Goal: Information Seeking & Learning: Find specific fact

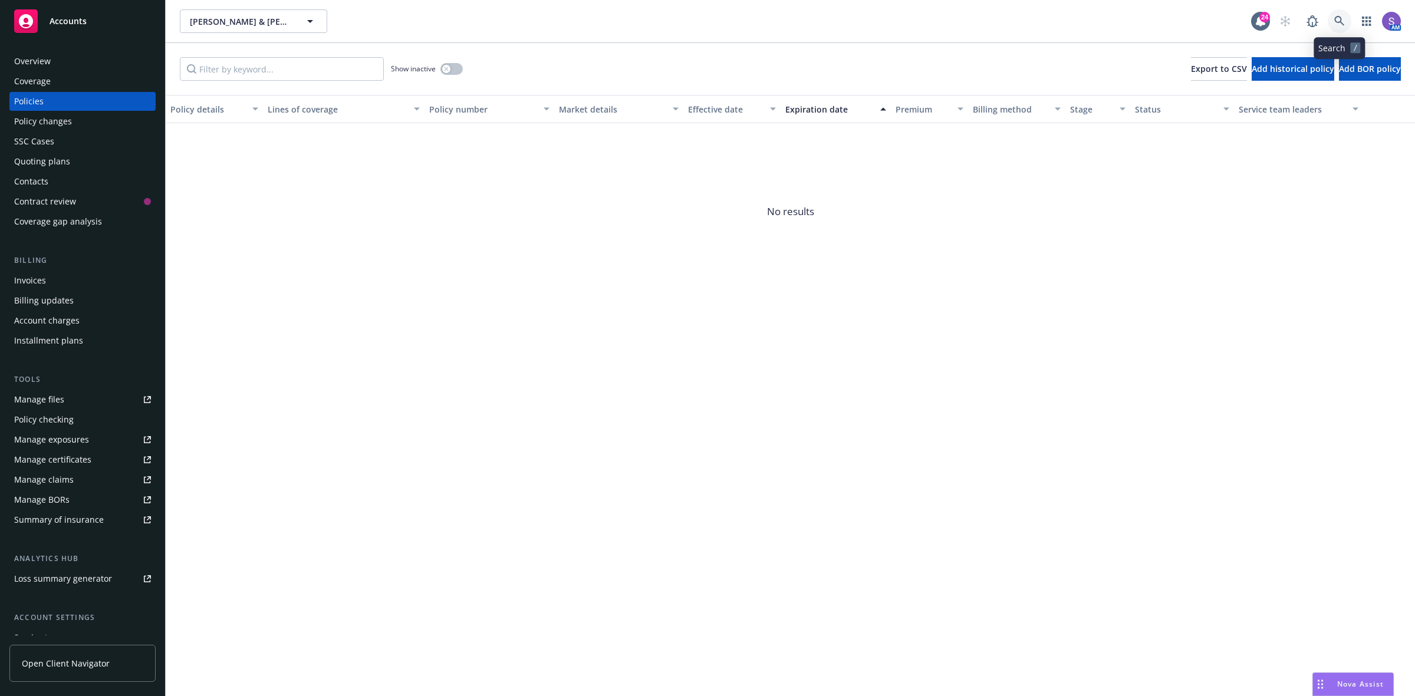
click at [1338, 22] on icon at bounding box center [1339, 21] width 10 height 10
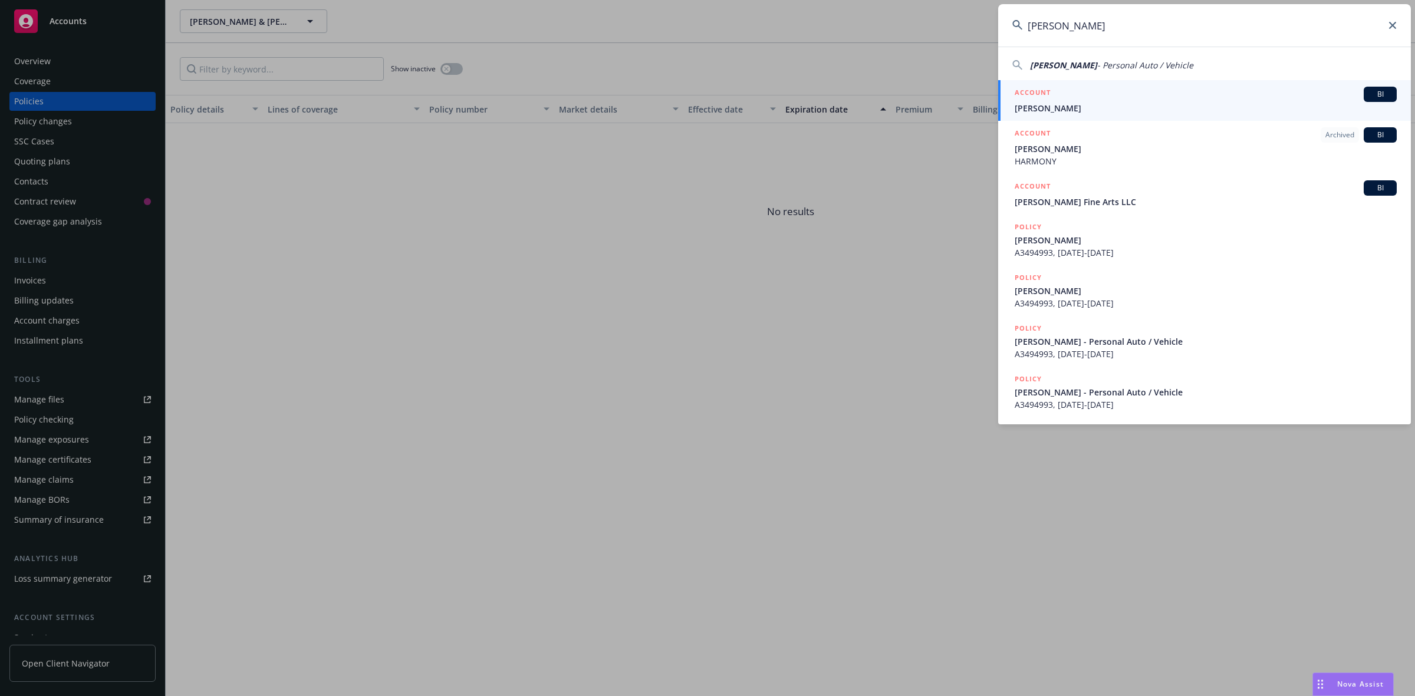
type input "[PERSON_NAME]"
click at [1032, 111] on span "[PERSON_NAME]" at bounding box center [1205, 108] width 382 height 12
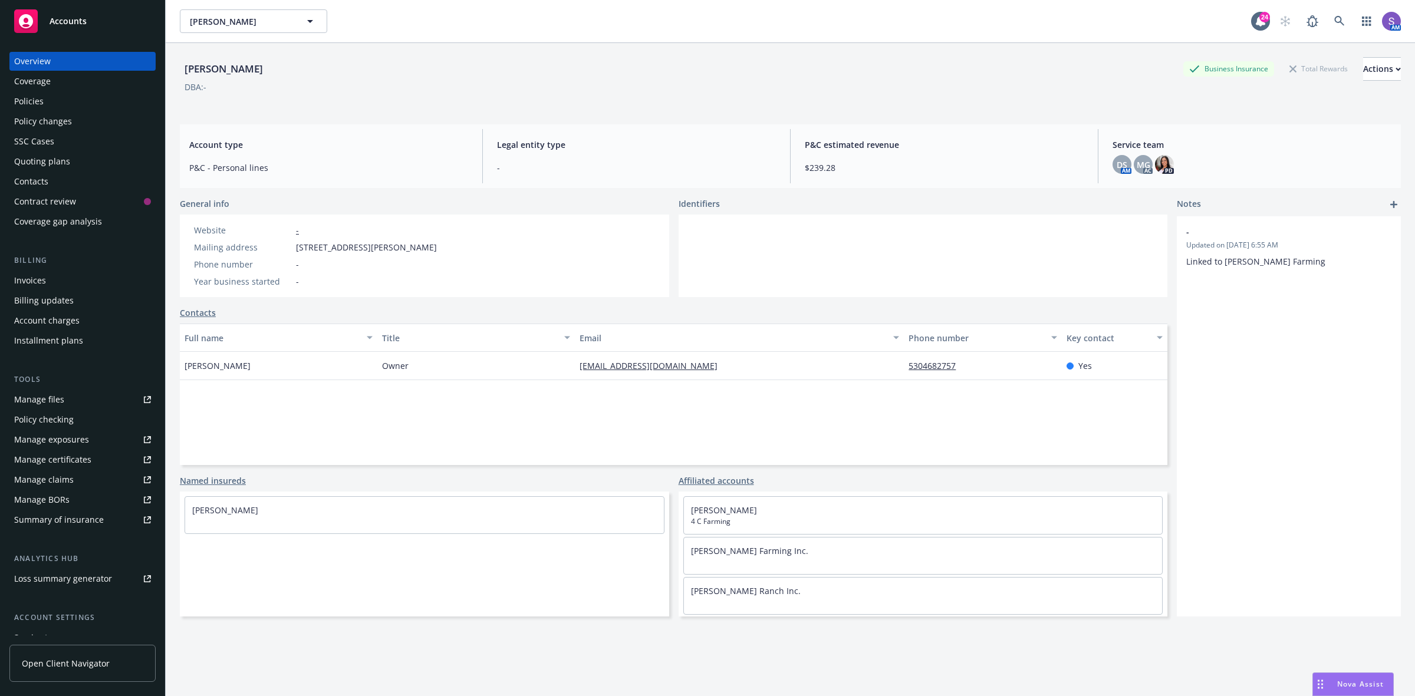
click at [434, 252] on span "[STREET_ADDRESS][PERSON_NAME]" at bounding box center [366, 247] width 141 height 12
copy span "97420"
click at [1334, 22] on icon at bounding box center [1339, 21] width 10 height 10
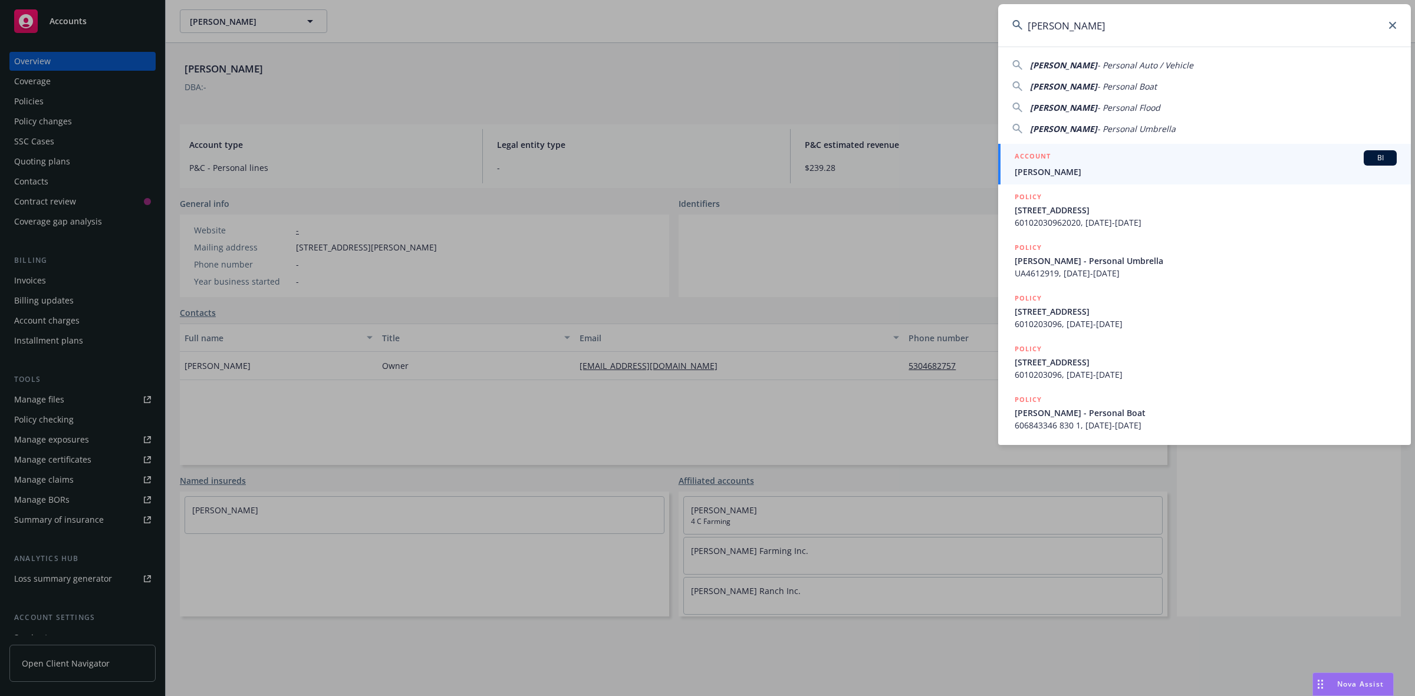
type input "[PERSON_NAME]"
click at [1061, 176] on span "[PERSON_NAME]" at bounding box center [1205, 172] width 382 height 12
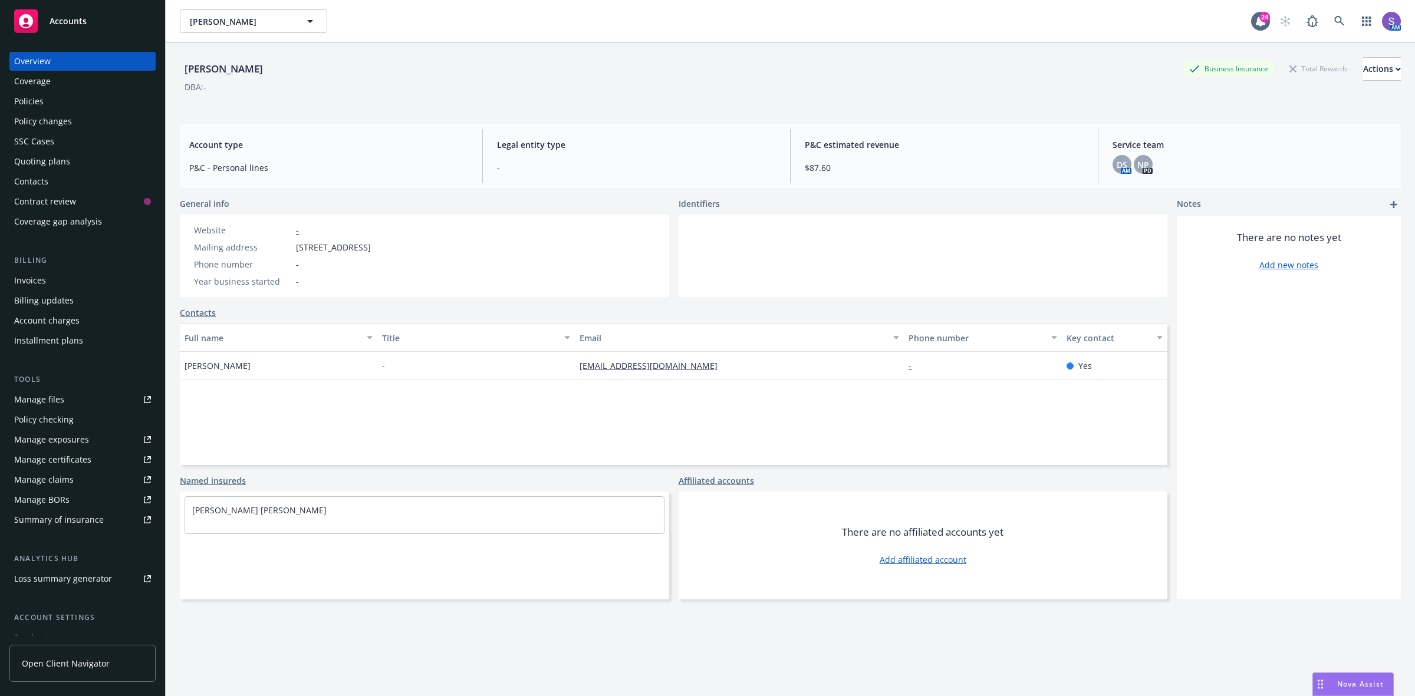
click at [375, 246] on div "Mailing address [STREET_ADDRESS]" at bounding box center [282, 247] width 186 height 12
click at [371, 246] on span "[STREET_ADDRESS]" at bounding box center [333, 247] width 75 height 12
copy span "95833"
click at [1327, 22] on link at bounding box center [1339, 21] width 24 height 24
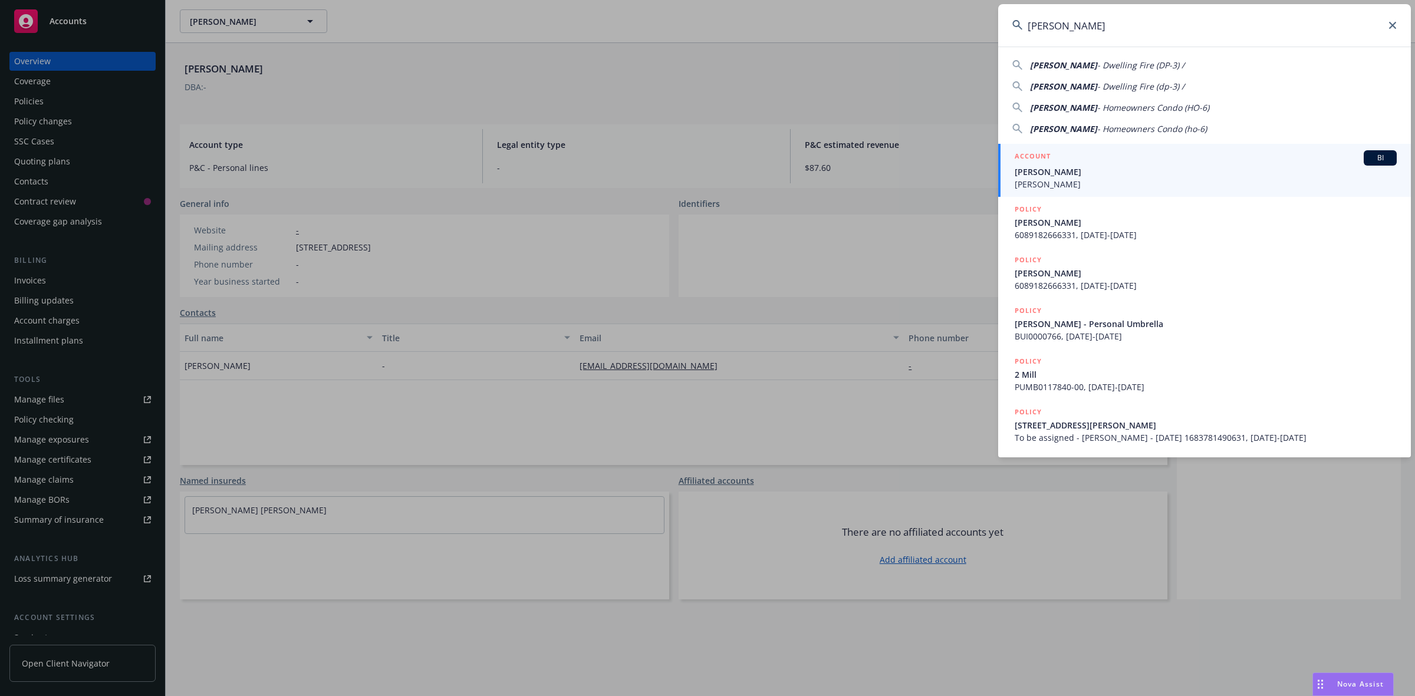
type input "[PERSON_NAME]"
click at [1073, 164] on div "ACCOUNT BI" at bounding box center [1205, 157] width 382 height 15
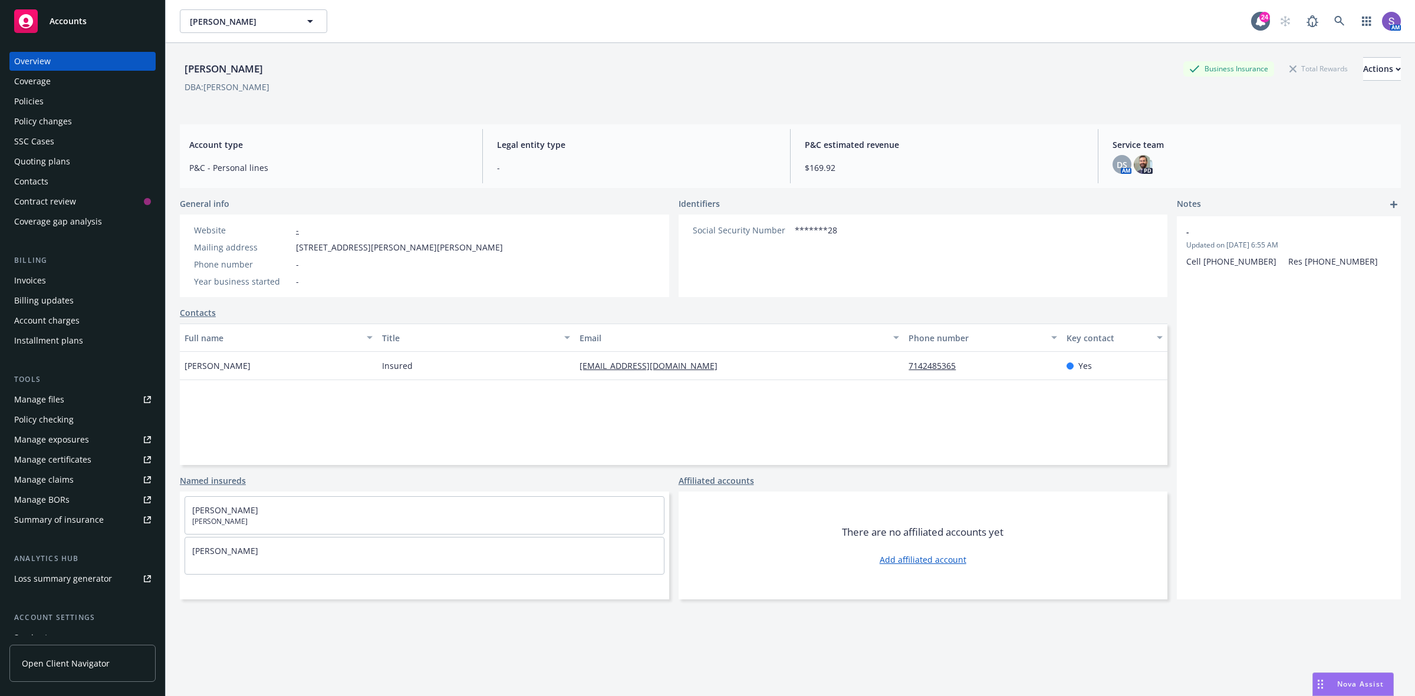
click at [451, 246] on span "[STREET_ADDRESS][PERSON_NAME][PERSON_NAME]" at bounding box center [399, 247] width 207 height 12
copy span "89015"
click at [1334, 19] on icon at bounding box center [1339, 21] width 11 height 11
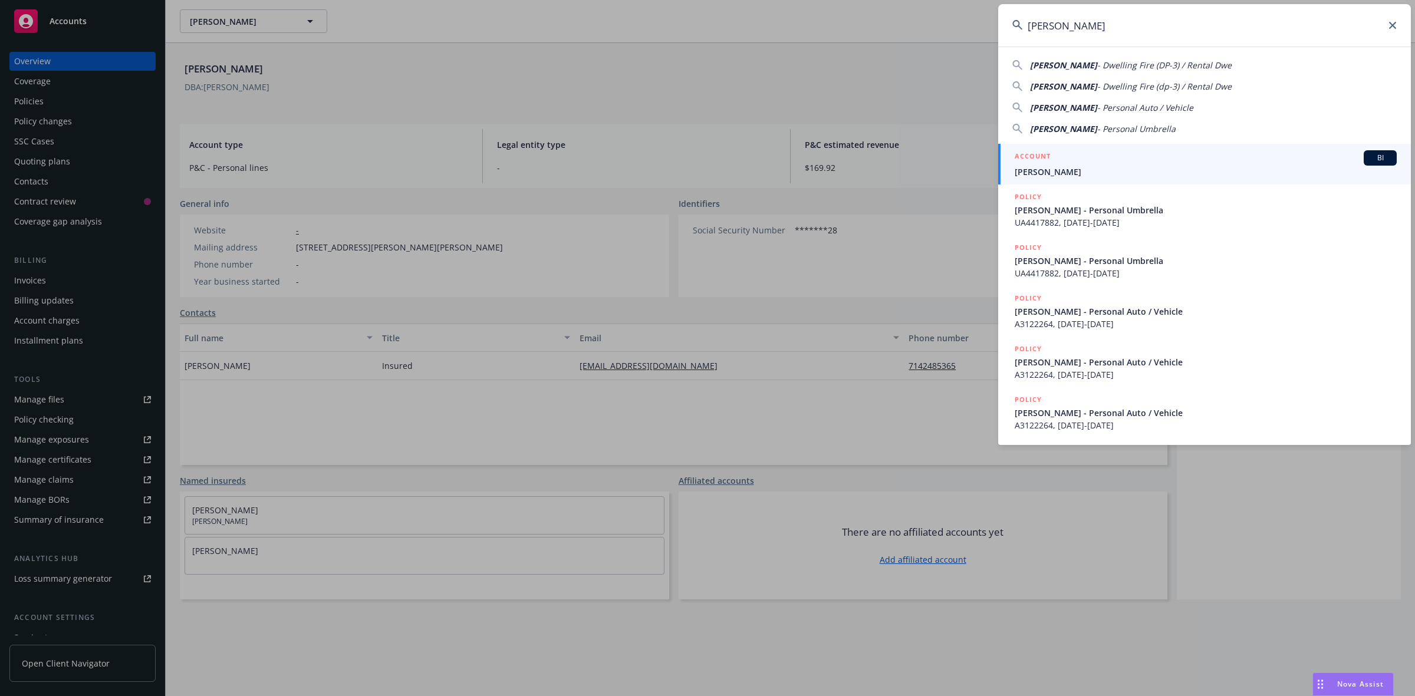
type input "[PERSON_NAME]"
click at [1083, 164] on div "ACCOUNT BI" at bounding box center [1205, 157] width 382 height 15
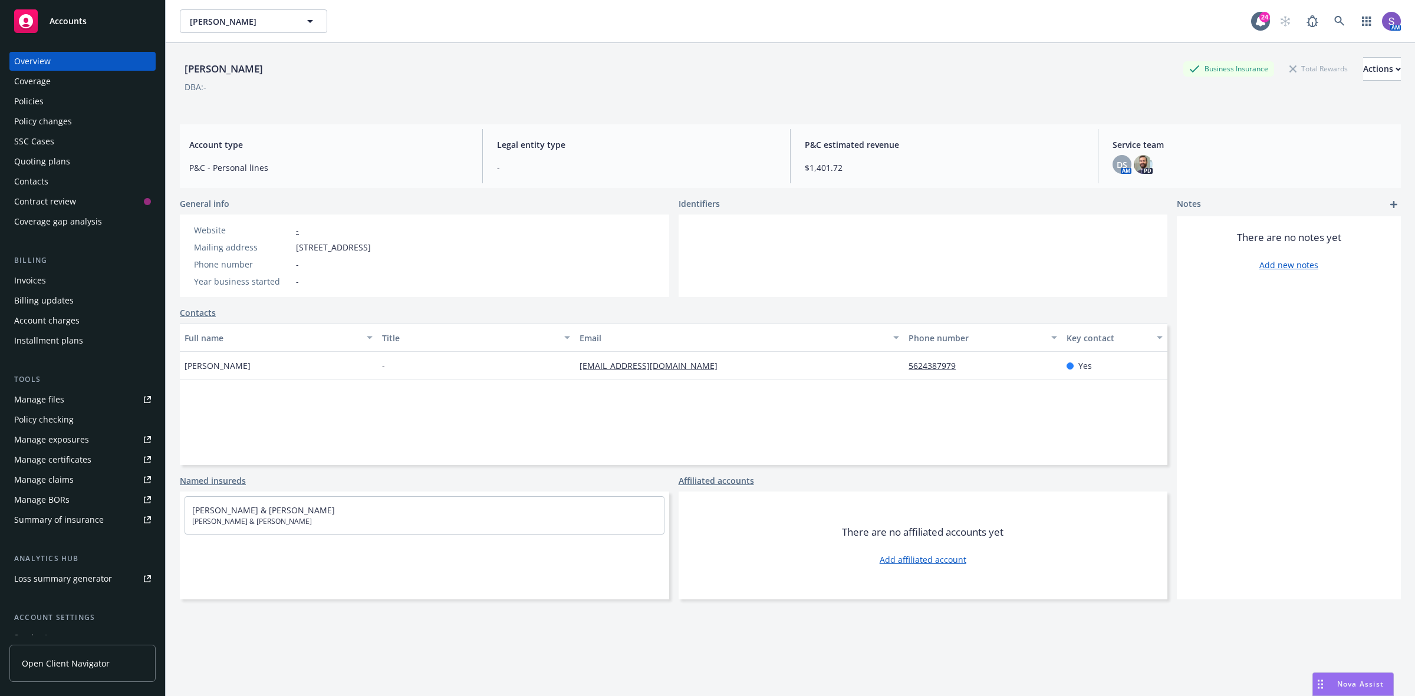
click at [21, 98] on div "Policies" at bounding box center [28, 101] width 29 height 19
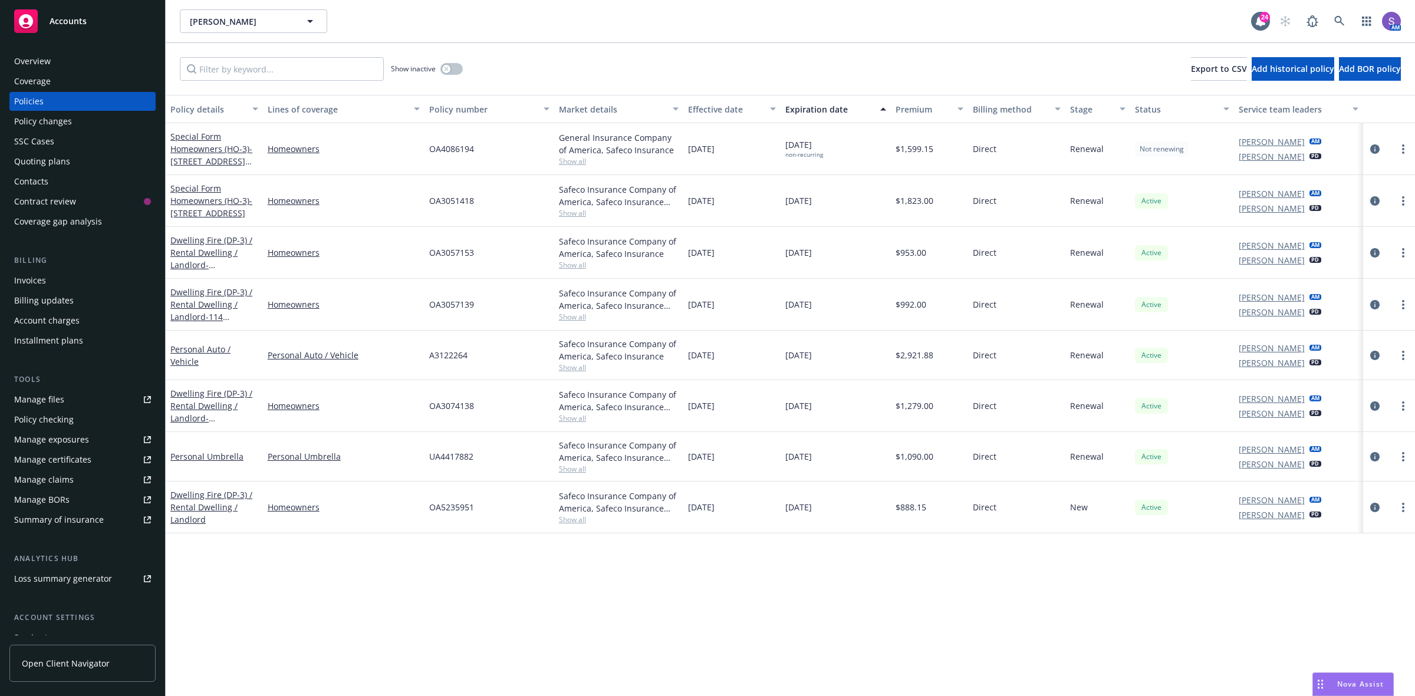
click at [451, 147] on span "OA4086194" at bounding box center [451, 149] width 45 height 12
click at [451, 146] on span "OA4086194" at bounding box center [451, 149] width 45 height 12
copy span "OA4086194"
click at [1341, 22] on icon at bounding box center [1339, 21] width 10 height 10
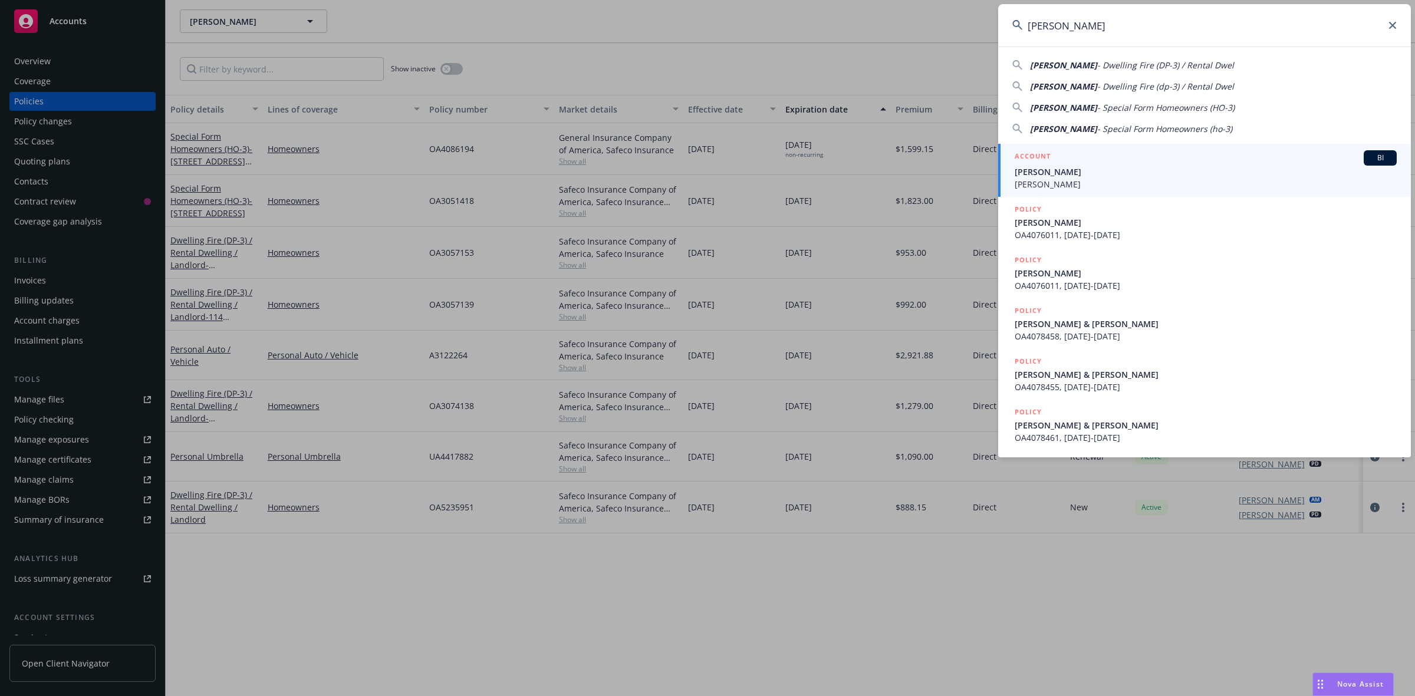
type input "[PERSON_NAME]"
click at [1089, 170] on span "[PERSON_NAME]" at bounding box center [1205, 172] width 382 height 12
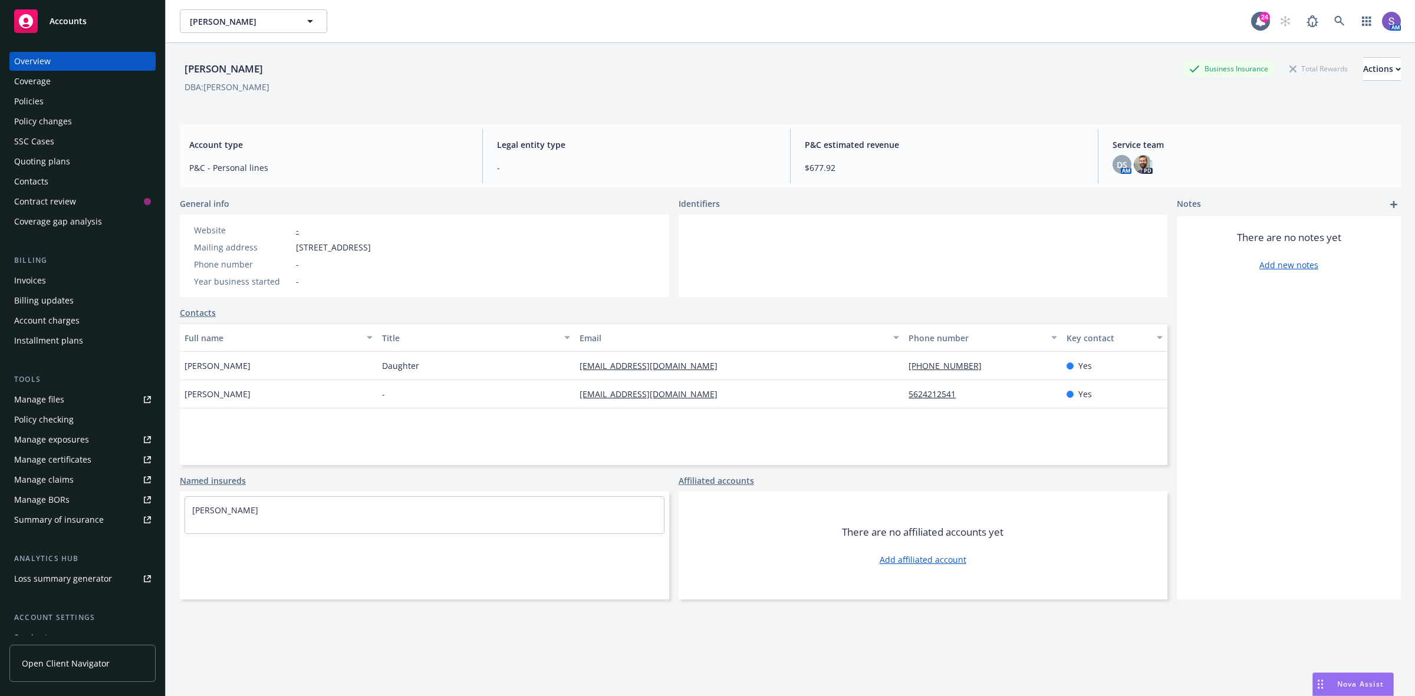
click at [24, 101] on div "Policies" at bounding box center [28, 101] width 29 height 19
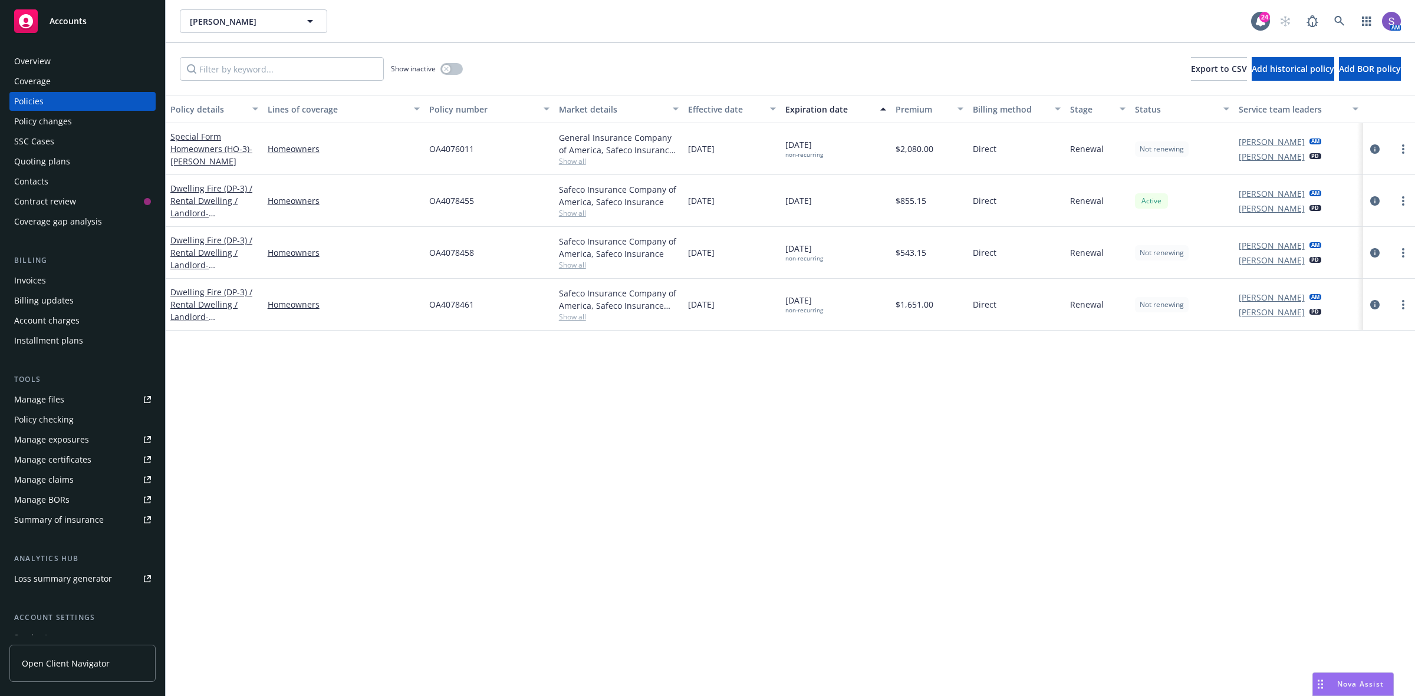
click at [454, 304] on span "OA4078461" at bounding box center [451, 304] width 45 height 12
copy span "OA4078461"
click at [461, 256] on span "OA4078458" at bounding box center [451, 252] width 45 height 12
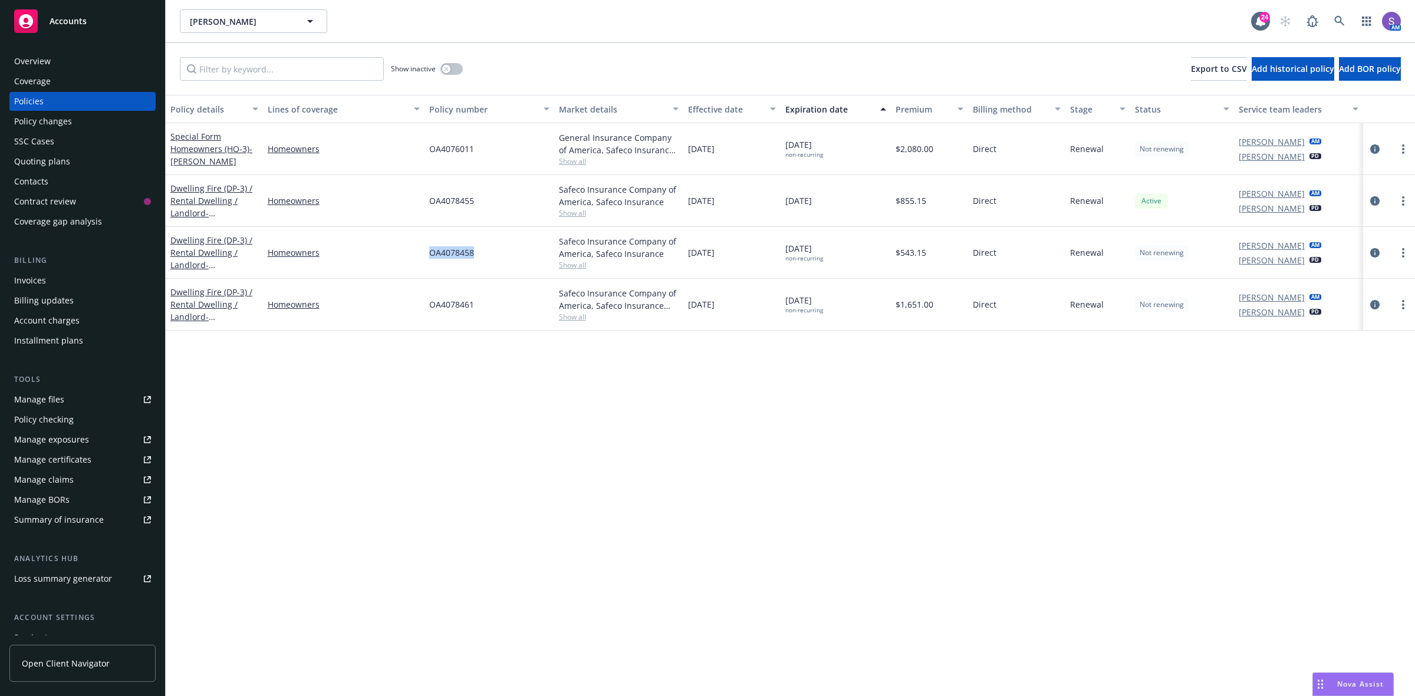
copy span "OA4078458"
click at [454, 145] on span "OA4076011" at bounding box center [451, 149] width 45 height 12
copy span "OA4076011"
click at [455, 198] on span "OA4078455" at bounding box center [451, 200] width 45 height 12
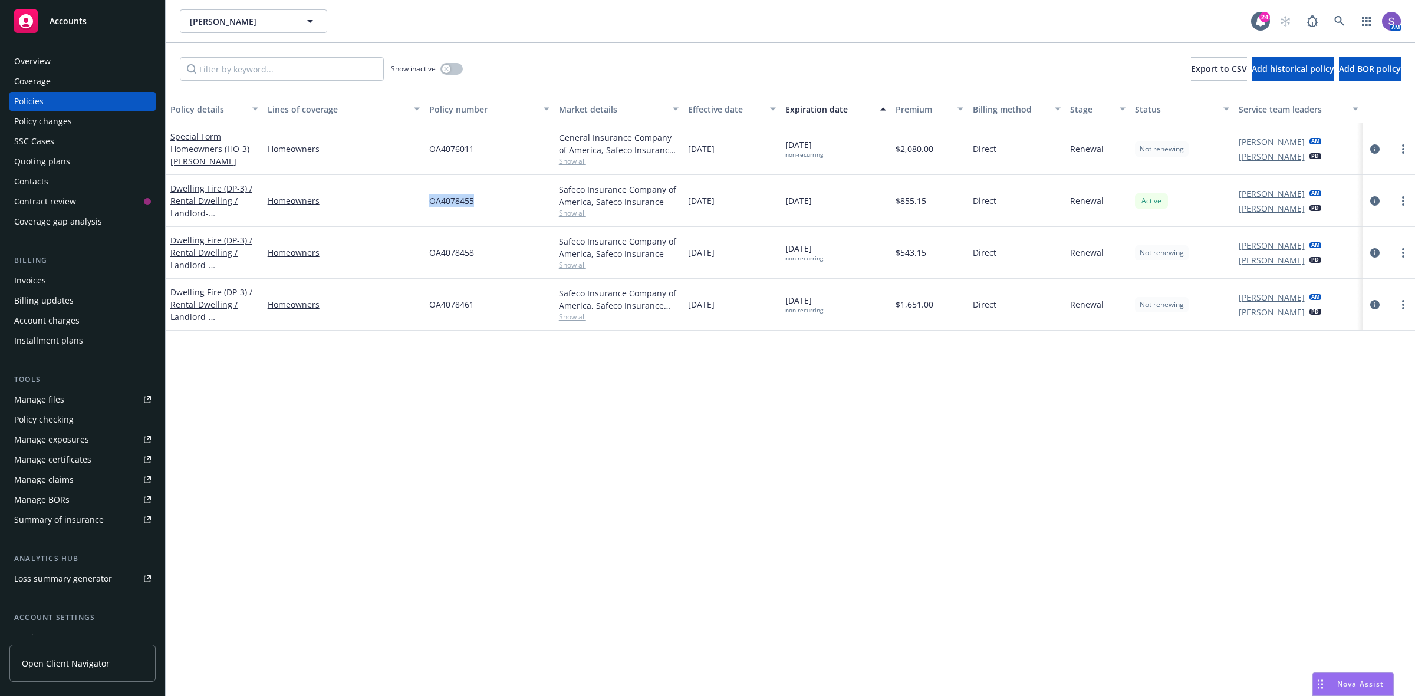
click at [455, 198] on span "OA4078455" at bounding box center [451, 200] width 45 height 12
copy span "OA4078455"
click at [454, 197] on span "OA4078455" at bounding box center [451, 200] width 45 height 12
copy span "OA4078455"
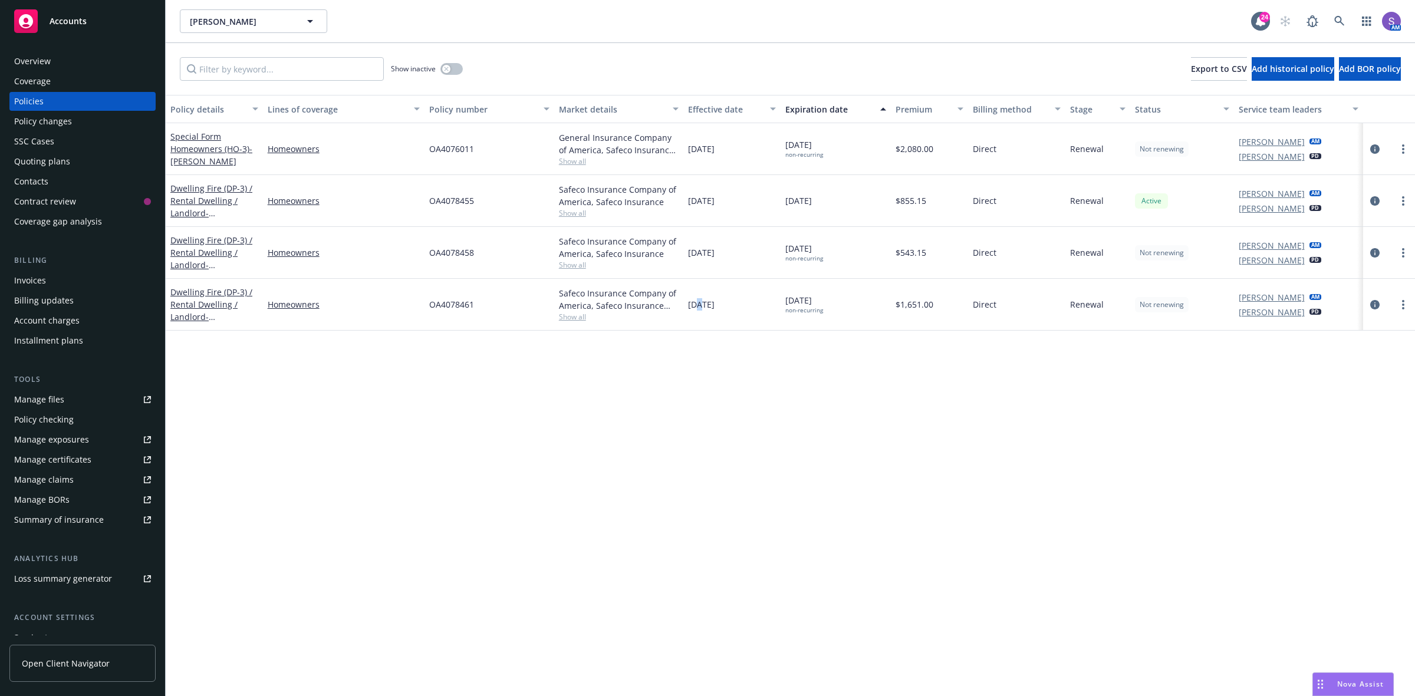
drag, startPoint x: 698, startPoint y: 616, endPoint x: 1375, endPoint y: 667, distance: 678.5
click at [699, 616] on div "Policy details Lines of coverage Policy number Market details Effective date Ex…" at bounding box center [790, 395] width 1249 height 601
click at [770, 437] on div "Policy details Lines of coverage Policy number Market details Effective date Ex…" at bounding box center [790, 395] width 1249 height 601
click at [1328, 19] on link at bounding box center [1339, 21] width 24 height 24
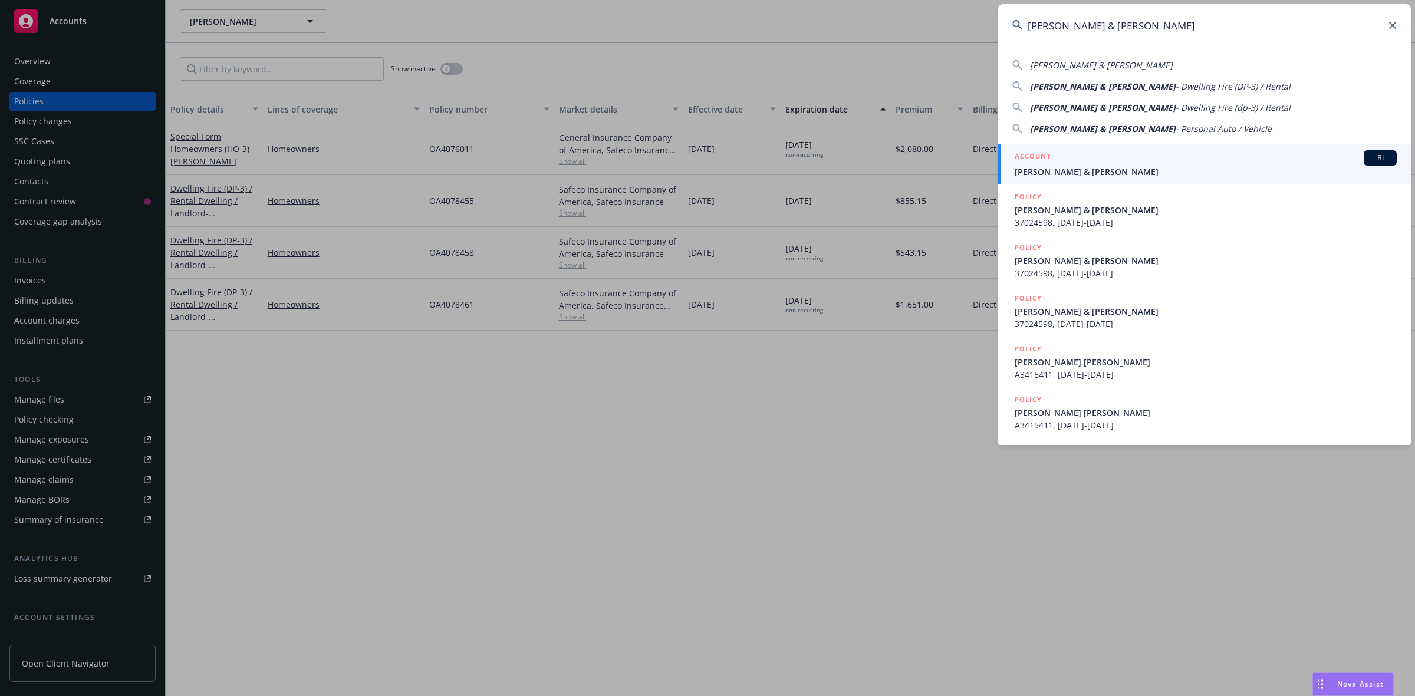
type input "[PERSON_NAME] & [PERSON_NAME]"
click at [1089, 167] on span "[PERSON_NAME] & [PERSON_NAME]" at bounding box center [1205, 172] width 382 height 12
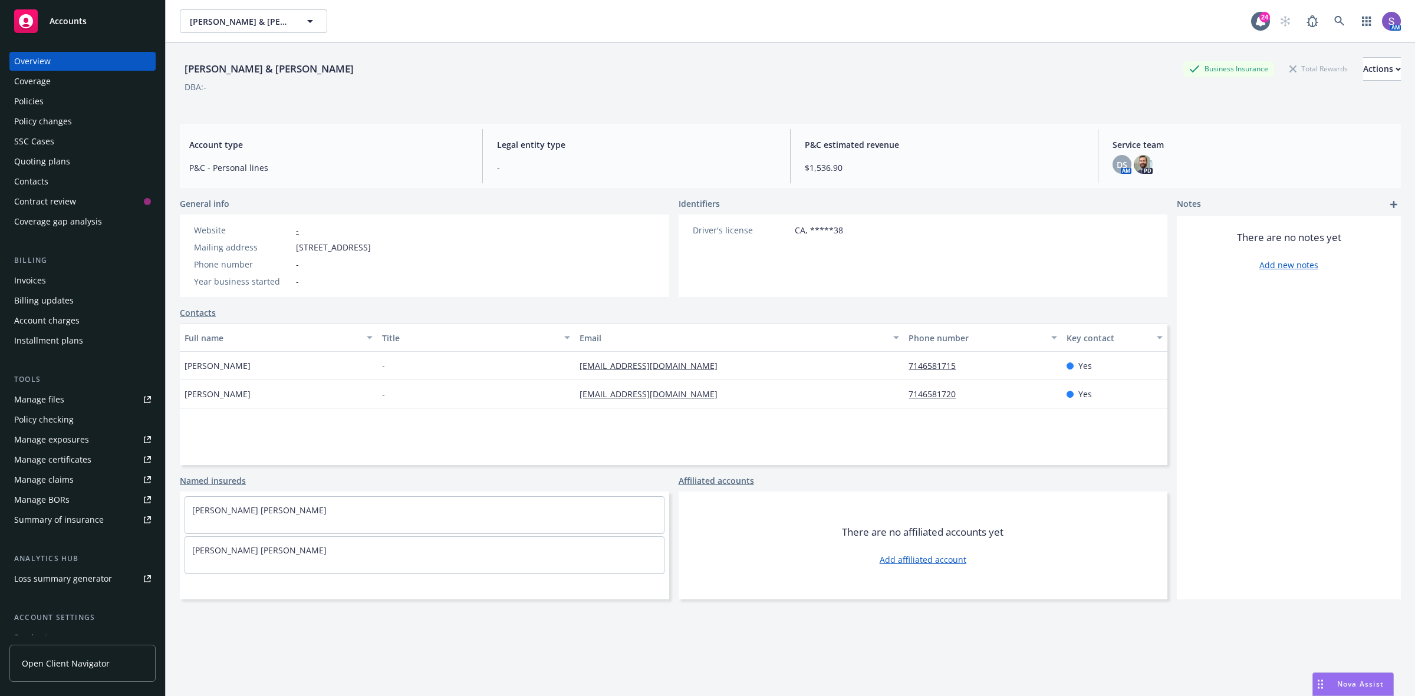
click at [27, 107] on div "Policies" at bounding box center [28, 101] width 29 height 19
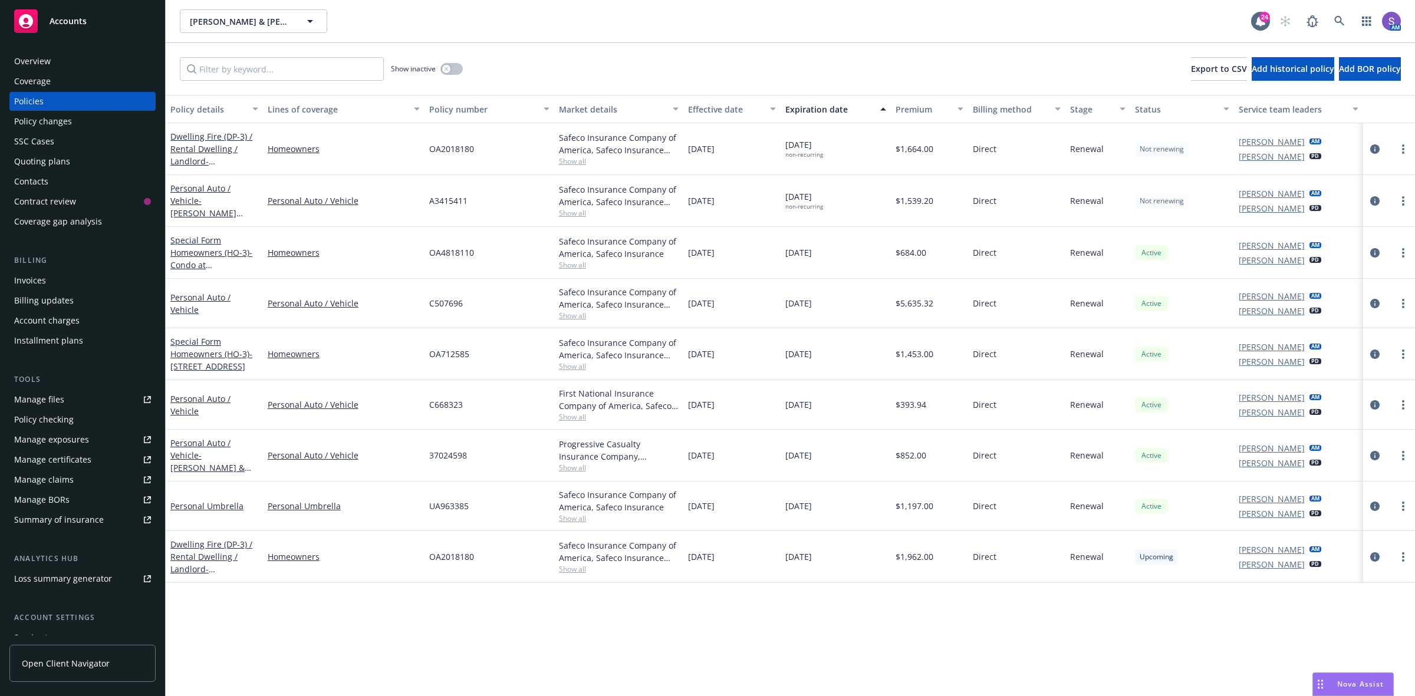
click at [439, 199] on span "A3415411" at bounding box center [448, 200] width 38 height 12
copy span "A3415411"
click at [484, 209] on div "A3415411" at bounding box center [489, 201] width 130 height 52
drag, startPoint x: 489, startPoint y: 198, endPoint x: 421, endPoint y: 193, distance: 68.0
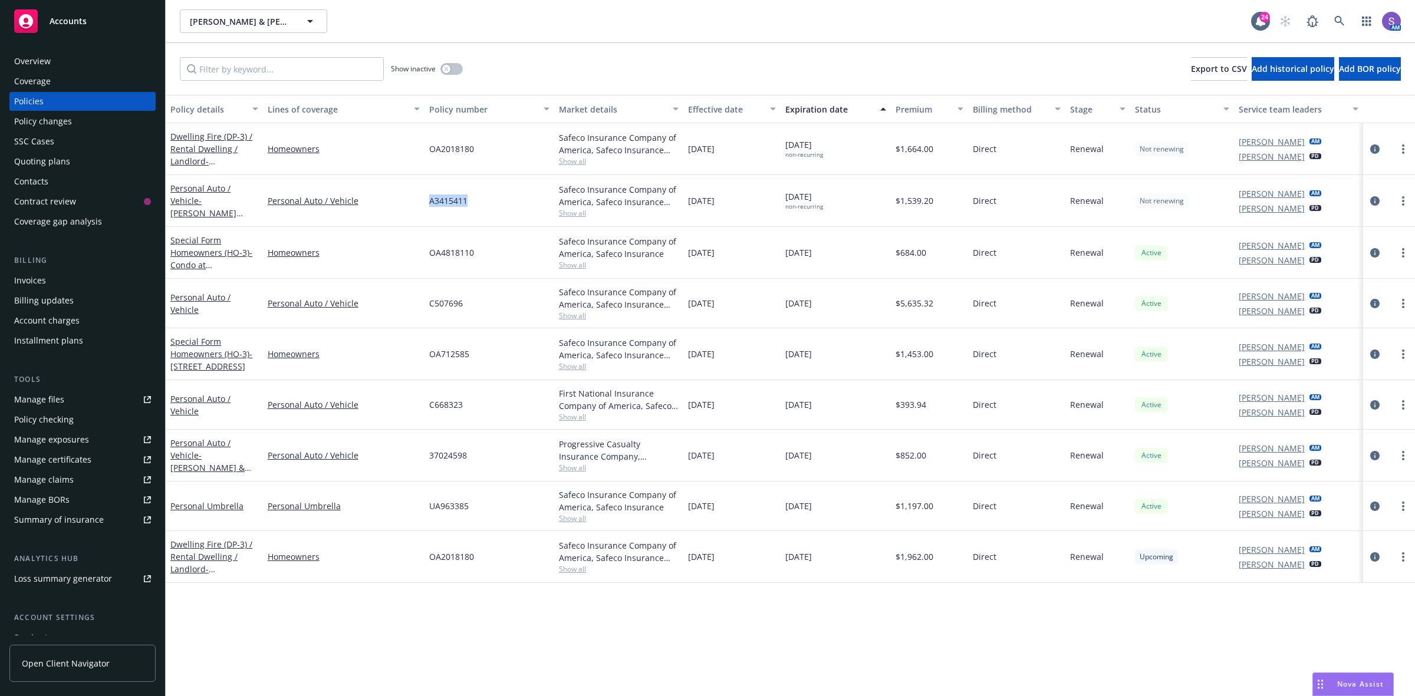
click at [421, 193] on div "Personal Auto / Vehicle - [PERSON_NAME] [PERSON_NAME] Personal Auto / Vehicle A…" at bounding box center [790, 201] width 1249 height 52
click at [1334, 24] on icon at bounding box center [1339, 21] width 11 height 11
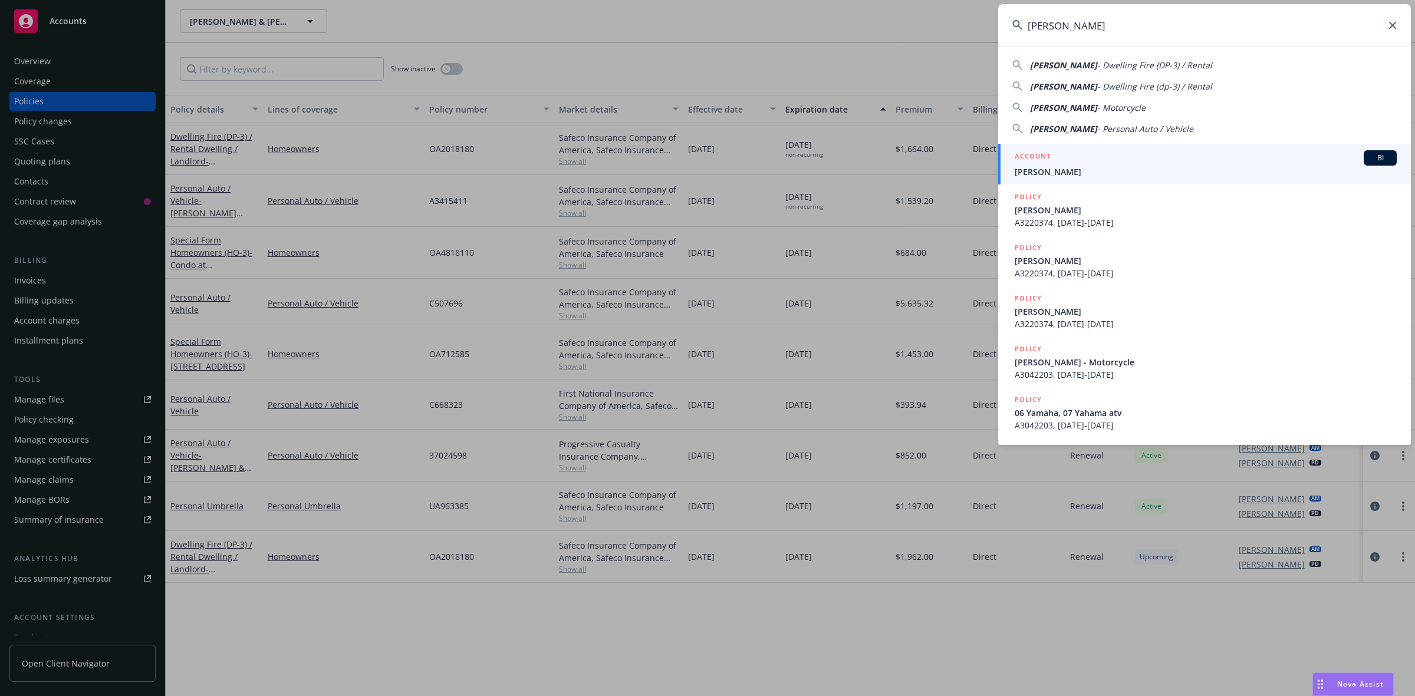
type input "[PERSON_NAME]"
click at [1052, 166] on span "[PERSON_NAME]" at bounding box center [1205, 172] width 382 height 12
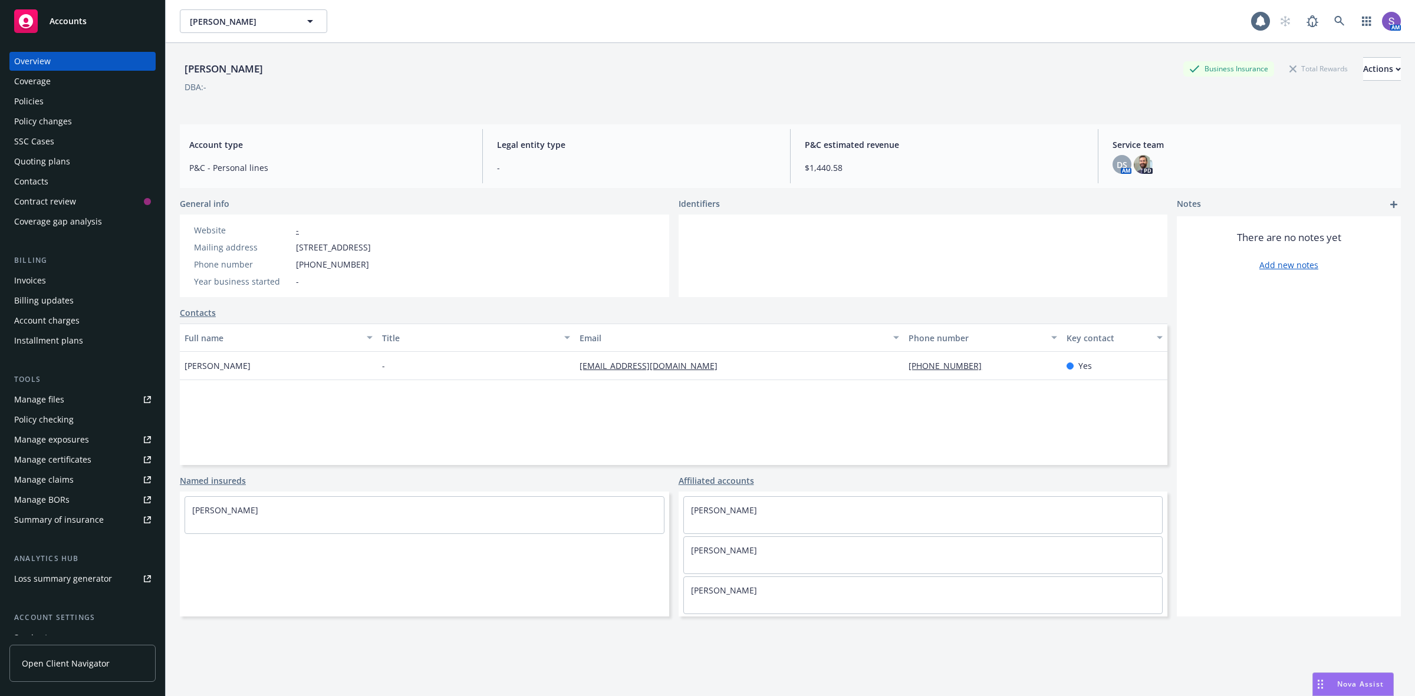
click at [22, 107] on div "Policies" at bounding box center [28, 101] width 29 height 19
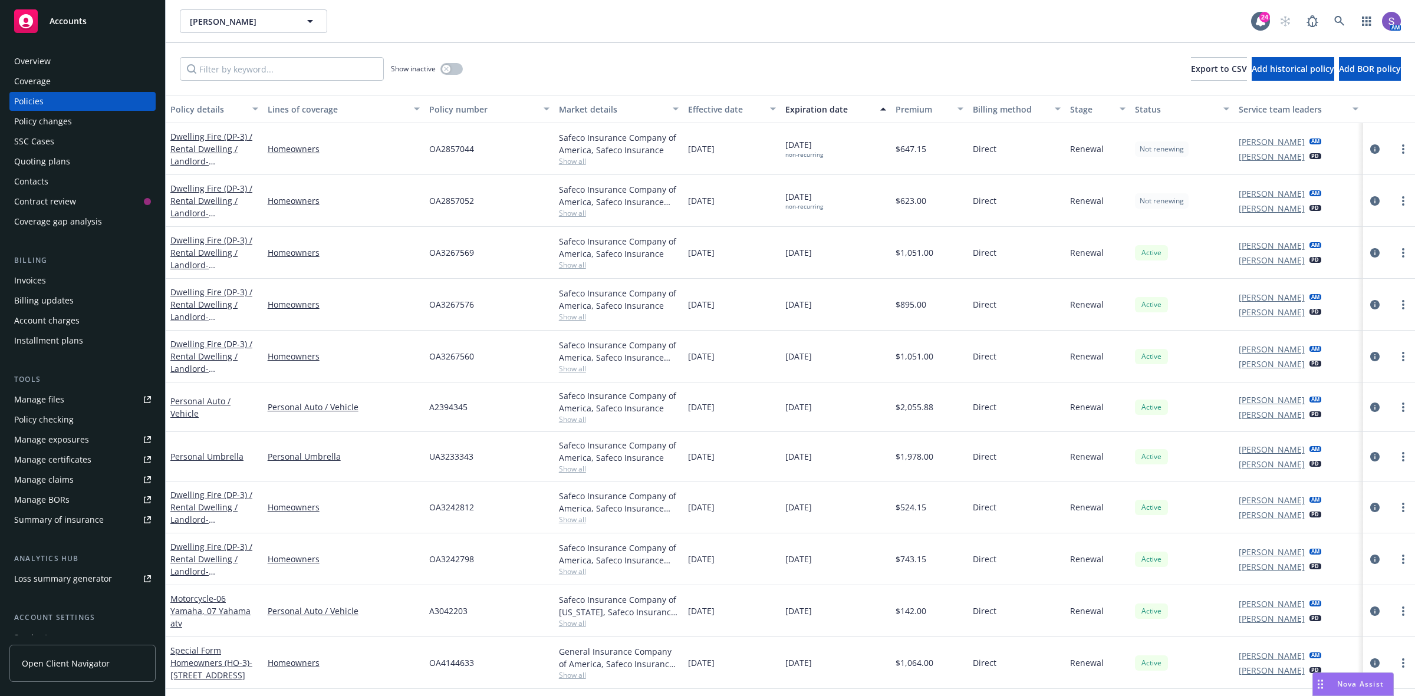
click at [446, 144] on span "OA2857044" at bounding box center [451, 149] width 45 height 12
click at [437, 201] on span "OA2857052" at bounding box center [451, 200] width 45 height 12
click at [1339, 22] on icon at bounding box center [1339, 21] width 10 height 10
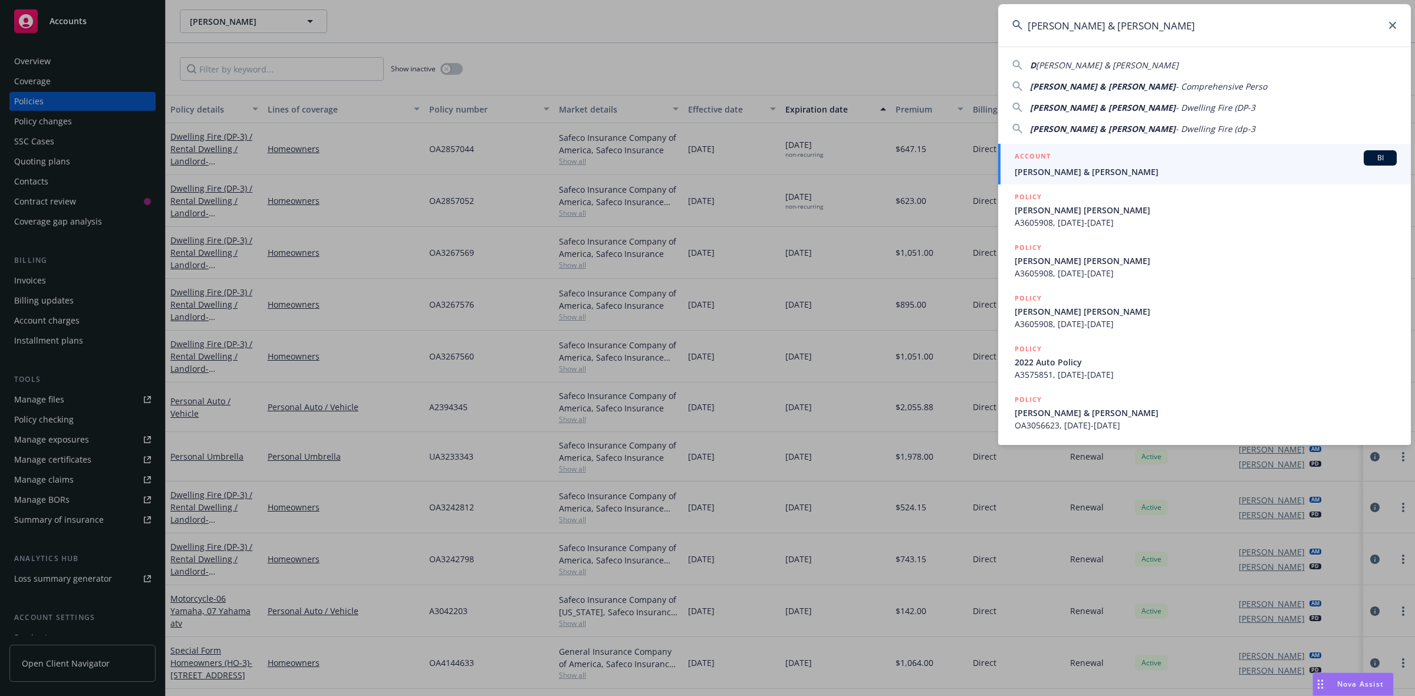
type input "[PERSON_NAME] & [PERSON_NAME]"
click at [1086, 166] on span "[PERSON_NAME] & [PERSON_NAME]" at bounding box center [1205, 172] width 382 height 12
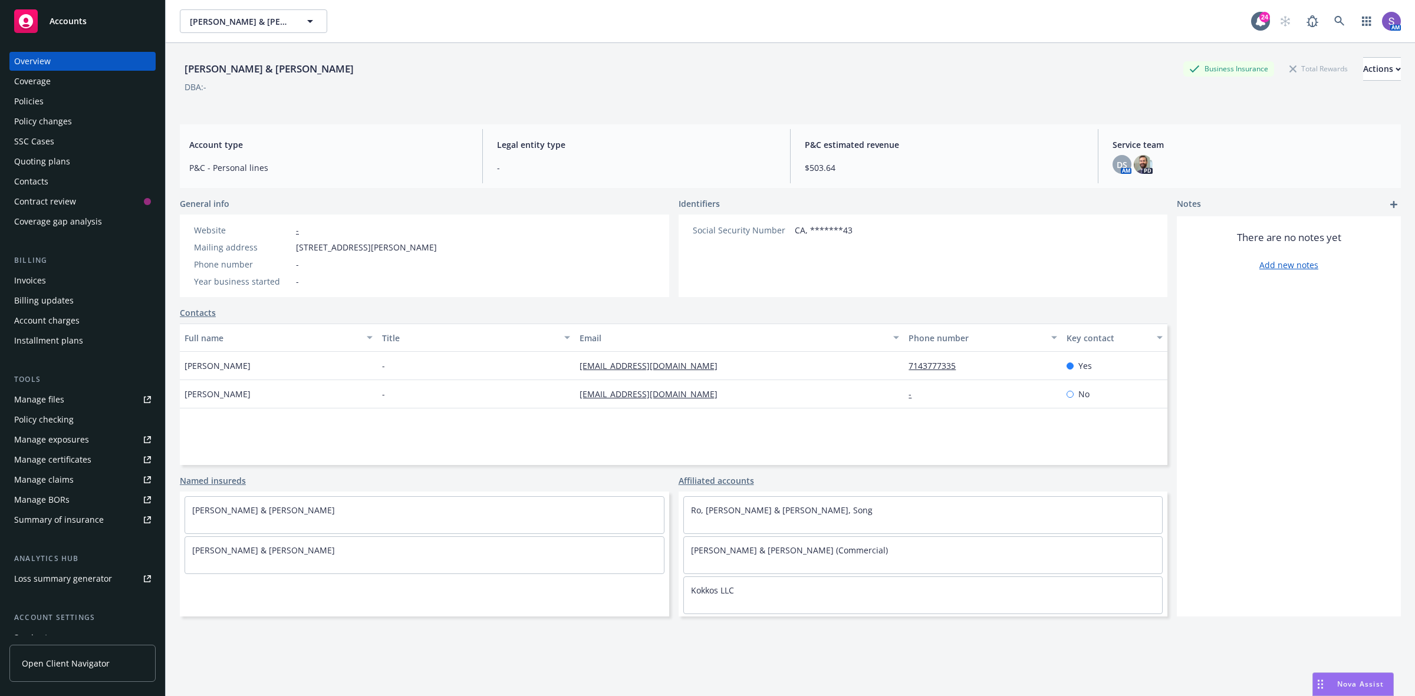
click at [25, 96] on div "Policies" at bounding box center [28, 101] width 29 height 19
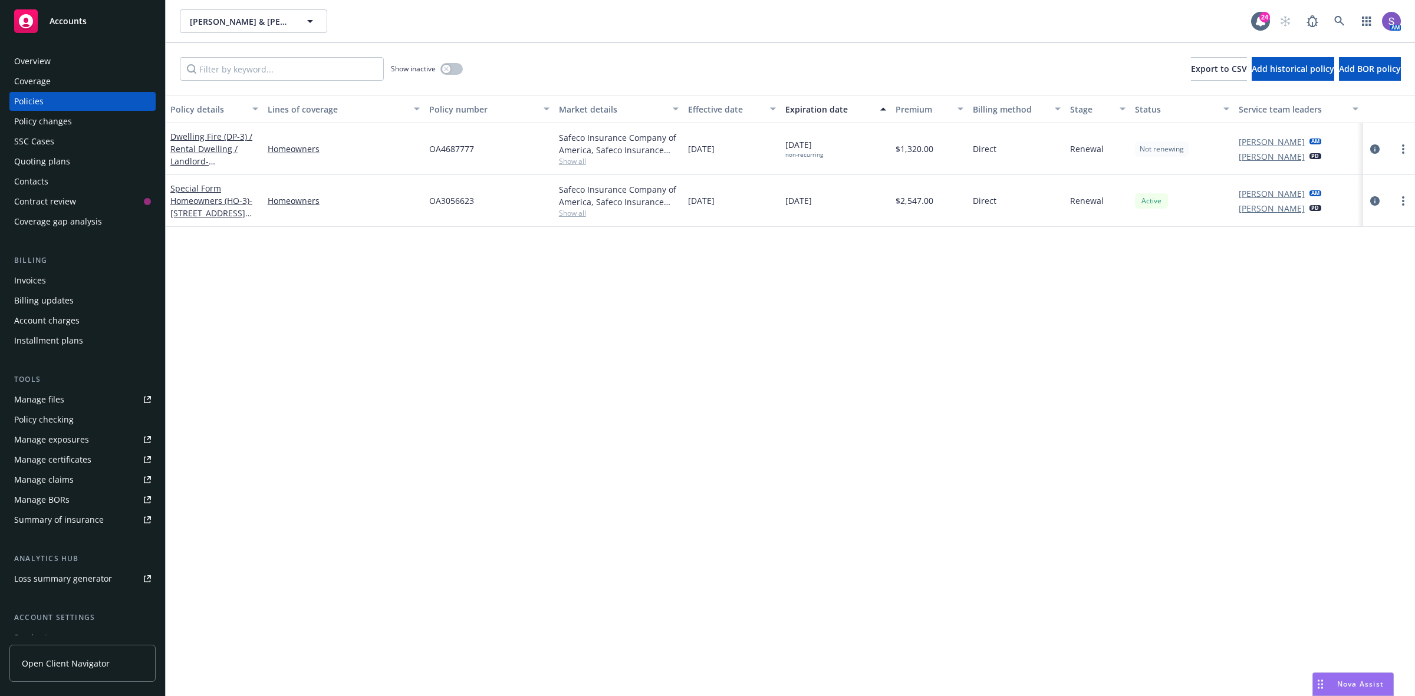
click at [457, 145] on span "OA4687777" at bounding box center [451, 149] width 45 height 12
click at [528, 158] on div "OA4687777" at bounding box center [489, 149] width 130 height 52
drag, startPoint x: 532, startPoint y: 153, endPoint x: 474, endPoint y: 153, distance: 57.2
click at [474, 153] on div "OA4687777" at bounding box center [489, 149] width 130 height 52
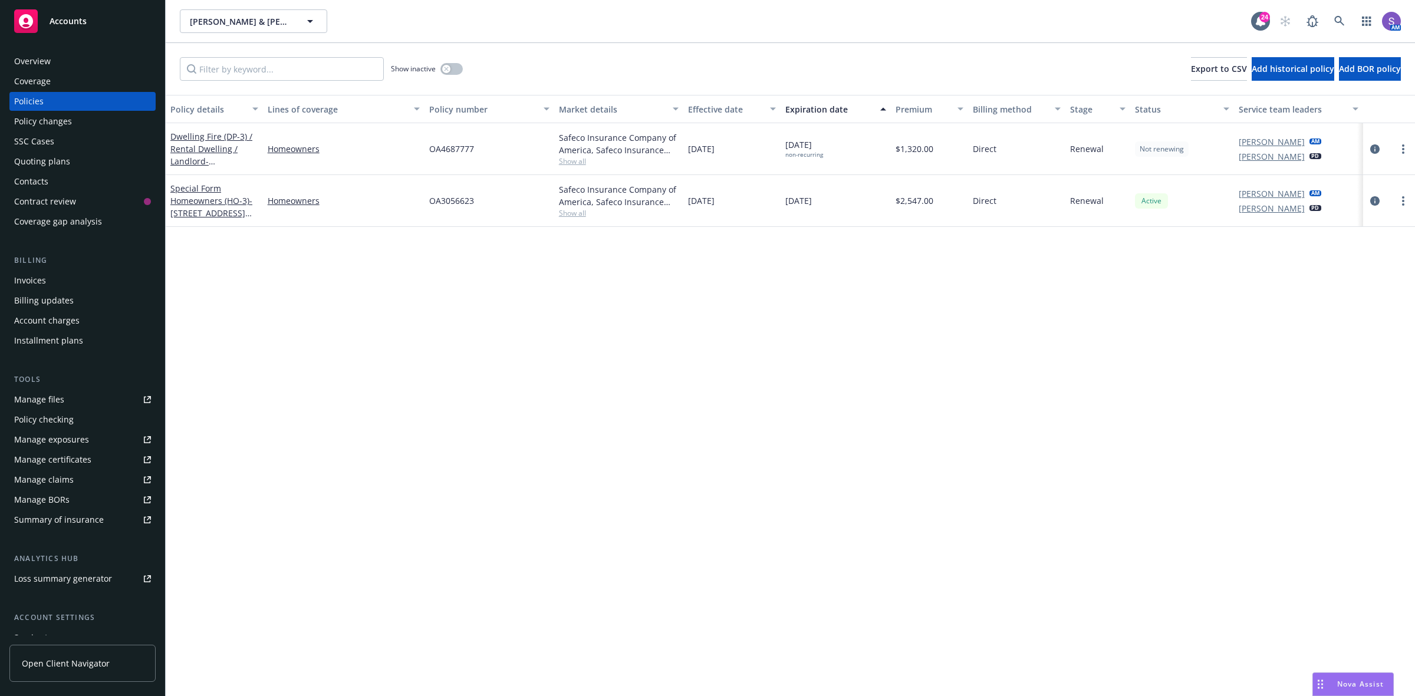
click at [442, 146] on span "OA4687777" at bounding box center [451, 149] width 45 height 12
click at [1244, 314] on div "Policy details Lines of coverage Policy number Market details Effective date Ex…" at bounding box center [790, 395] width 1249 height 601
click at [1335, 21] on icon at bounding box center [1339, 21] width 10 height 10
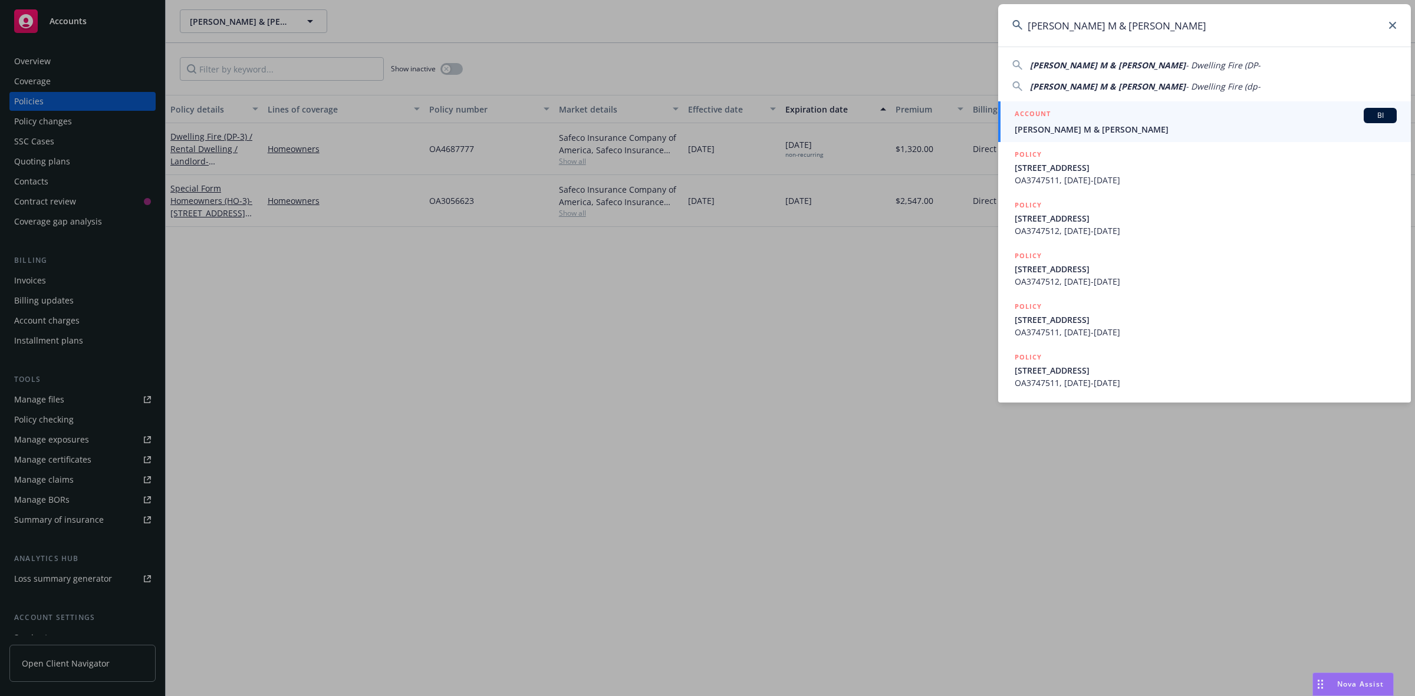
type input "[PERSON_NAME] M & [PERSON_NAME]"
click at [1088, 130] on span "[PERSON_NAME] M & [PERSON_NAME]" at bounding box center [1205, 129] width 382 height 12
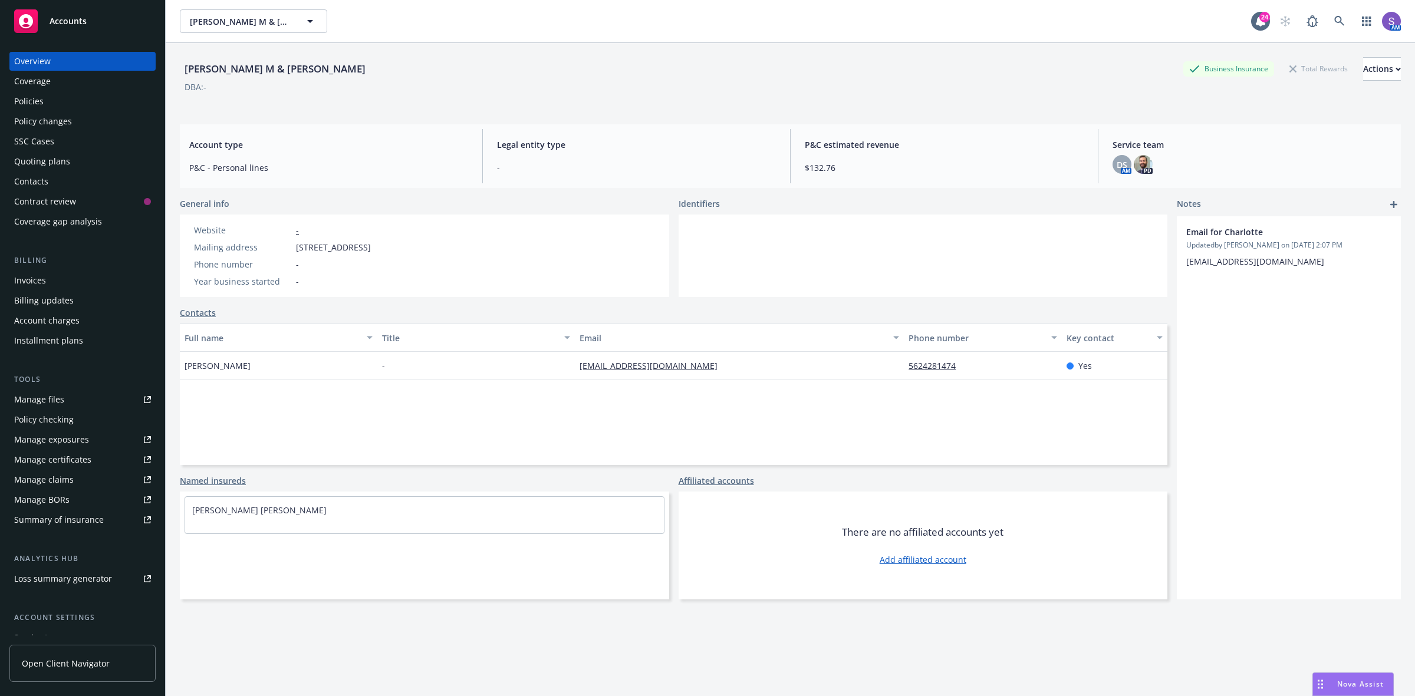
click at [17, 102] on div "Policies" at bounding box center [28, 101] width 29 height 19
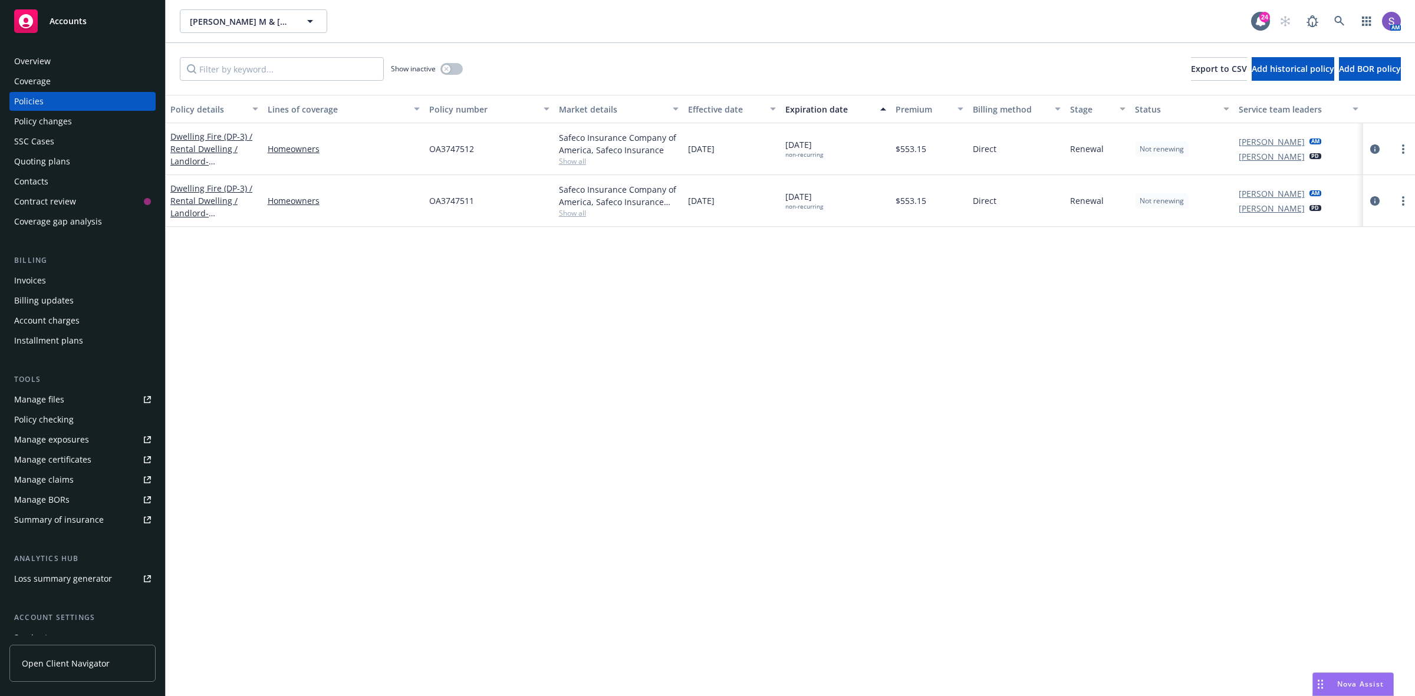
click at [441, 149] on span "OA3747512" at bounding box center [451, 149] width 45 height 12
click at [453, 201] on span "OA3747511" at bounding box center [451, 200] width 45 height 12
click at [1333, 21] on link at bounding box center [1339, 21] width 24 height 24
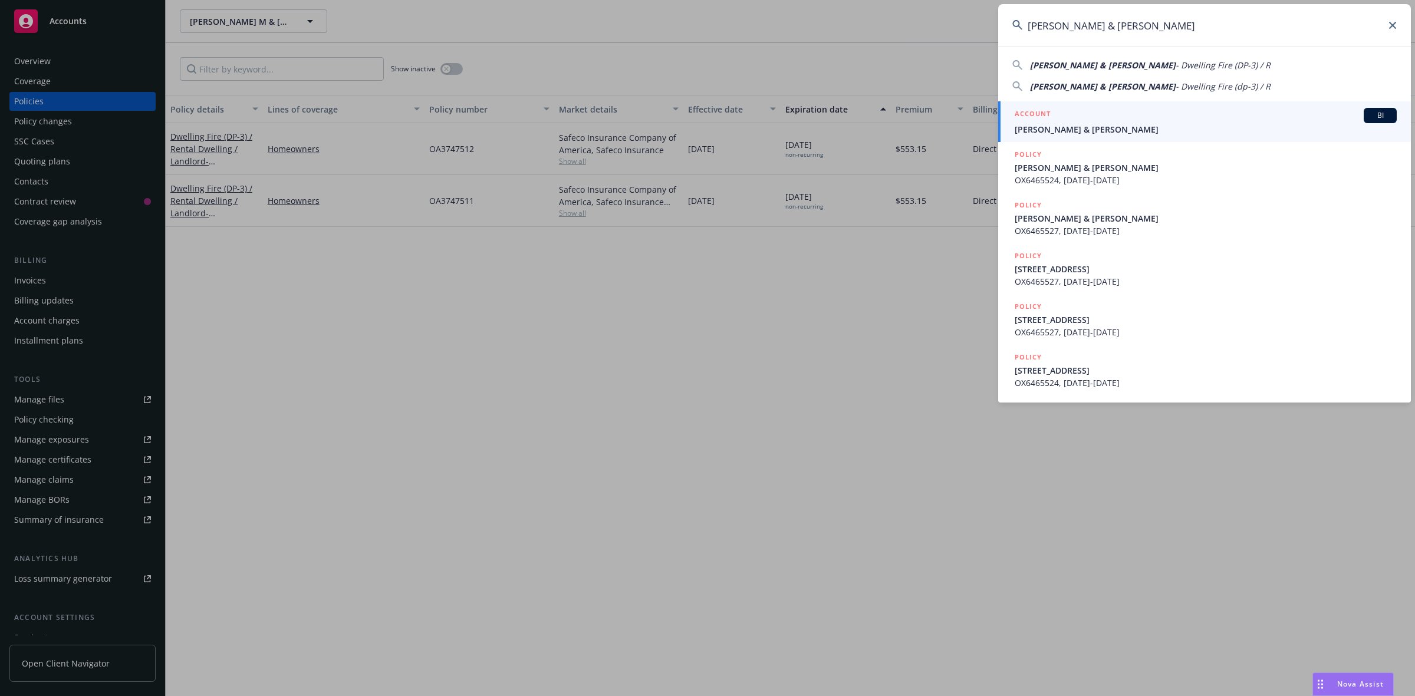
type input "[PERSON_NAME] & [PERSON_NAME]"
click at [1063, 126] on span "[PERSON_NAME] & [PERSON_NAME]" at bounding box center [1205, 129] width 382 height 12
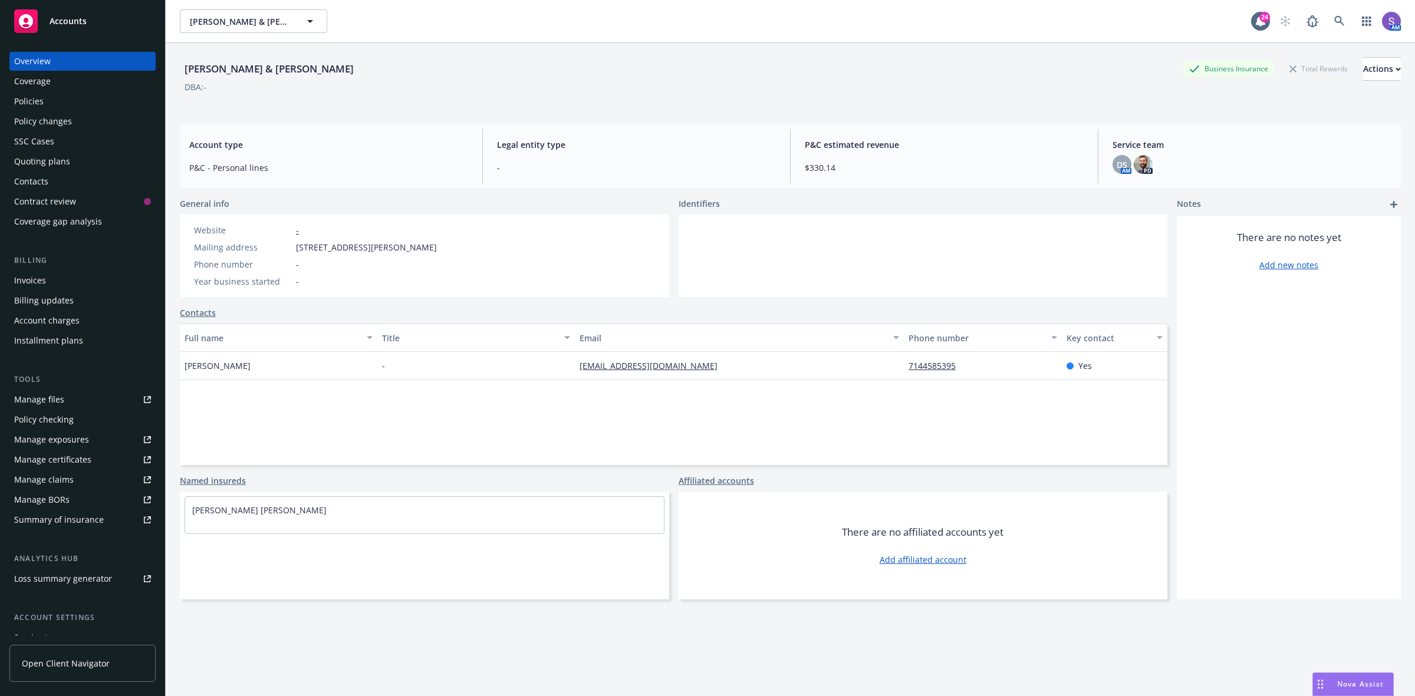
click at [25, 104] on div "Policies" at bounding box center [28, 101] width 29 height 19
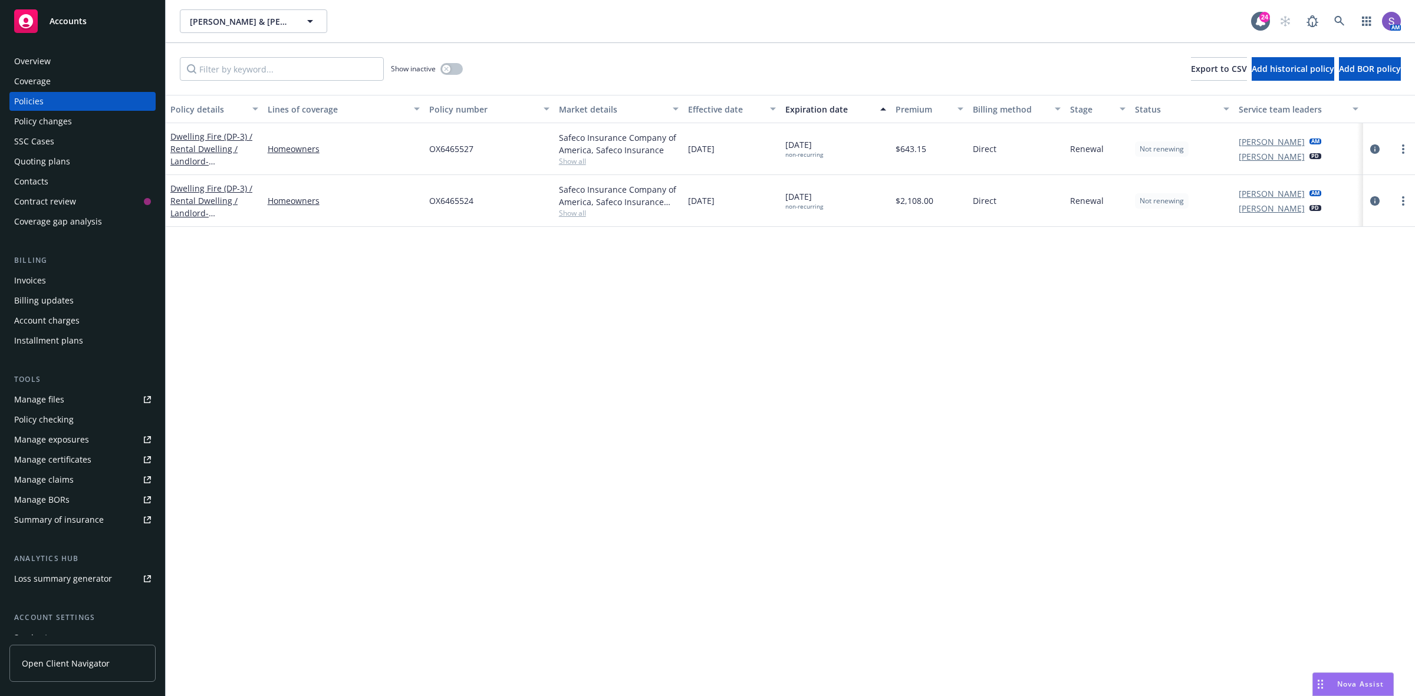
click at [437, 146] on span "OX6465527" at bounding box center [451, 149] width 44 height 12
drag, startPoint x: 493, startPoint y: 205, endPoint x: 423, endPoint y: 205, distance: 69.5
click at [423, 205] on div "Dwelling Fire (DP-3) / Rental Dwelling / Landlord - [STREET_ADDRESS] Homeowners…" at bounding box center [790, 201] width 1249 height 52
click at [445, 146] on span "OX6465527" at bounding box center [451, 149] width 44 height 12
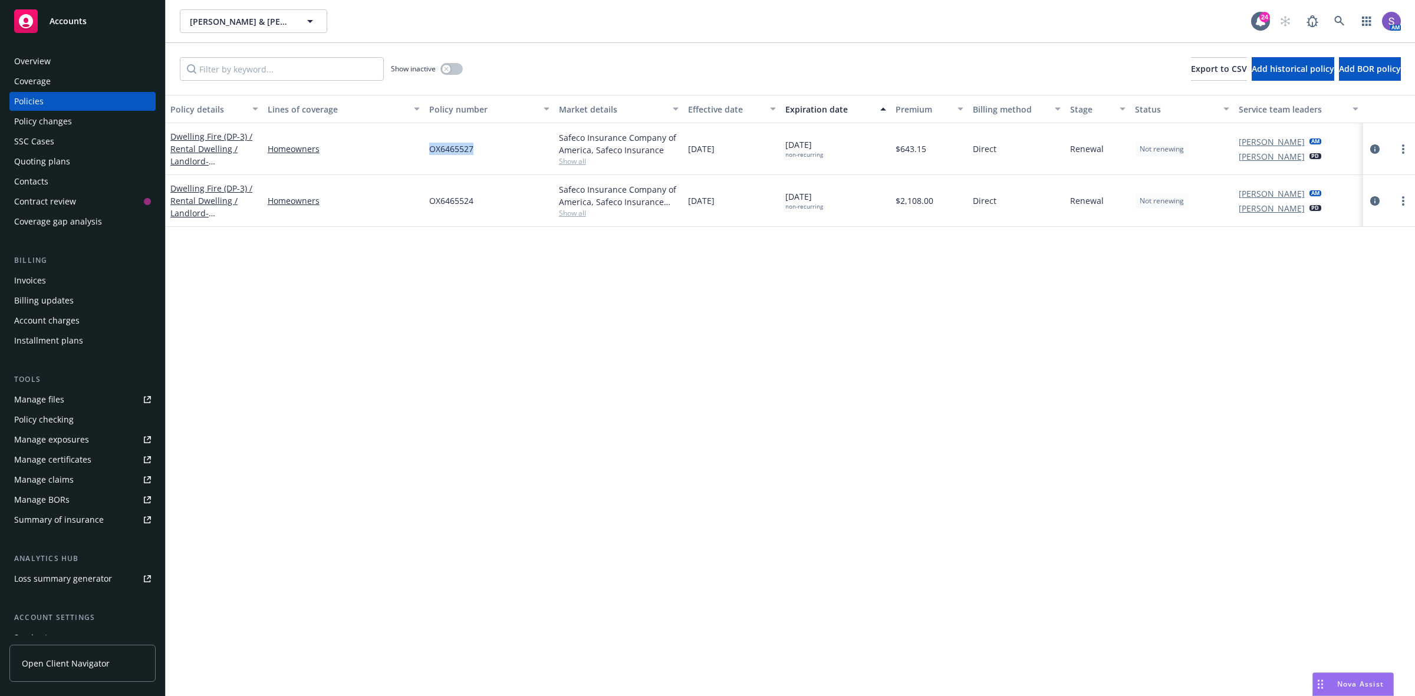
click at [445, 146] on span "OX6465527" at bounding box center [451, 149] width 44 height 12
click at [430, 192] on div "OX6465524" at bounding box center [489, 201] width 130 height 52
click at [437, 193] on div "OX6465524" at bounding box center [489, 201] width 130 height 52
click at [1340, 21] on icon at bounding box center [1339, 21] width 10 height 10
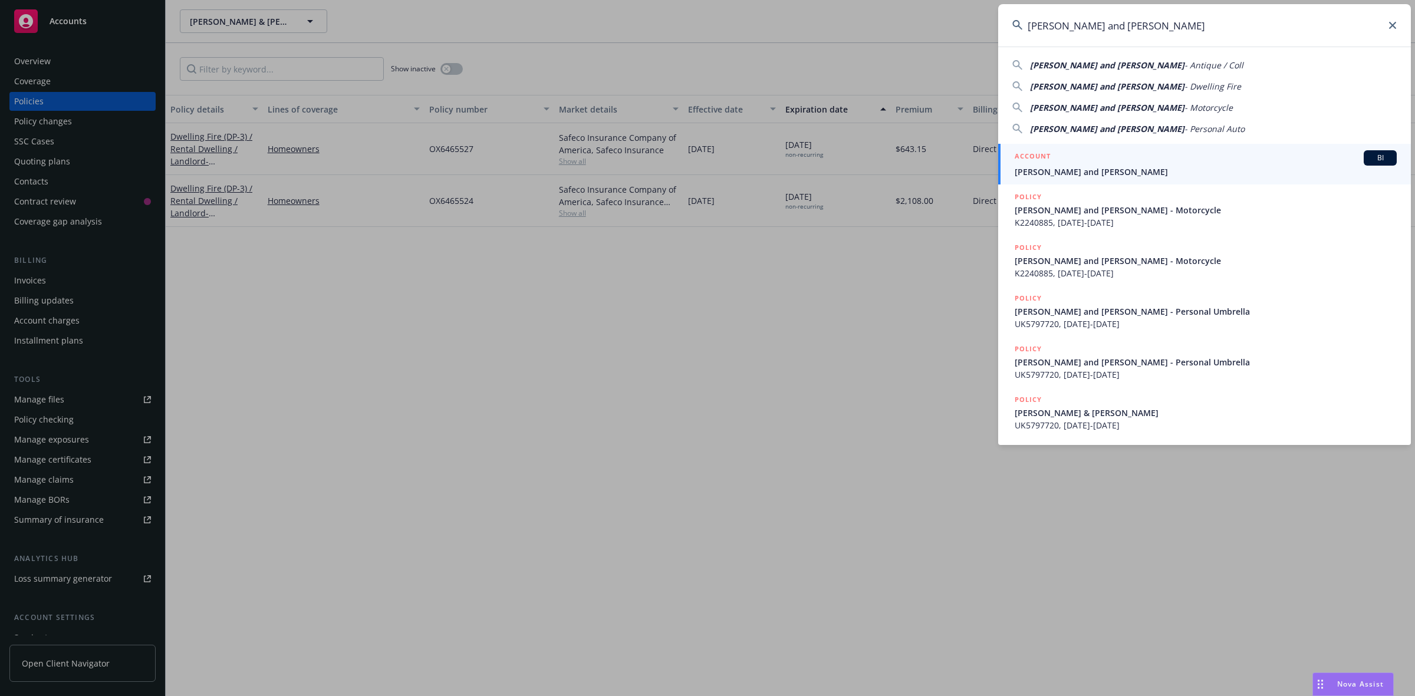
type input "[PERSON_NAME] and [PERSON_NAME]"
click at [1125, 168] on span "[PERSON_NAME] and [PERSON_NAME]" at bounding box center [1205, 172] width 382 height 12
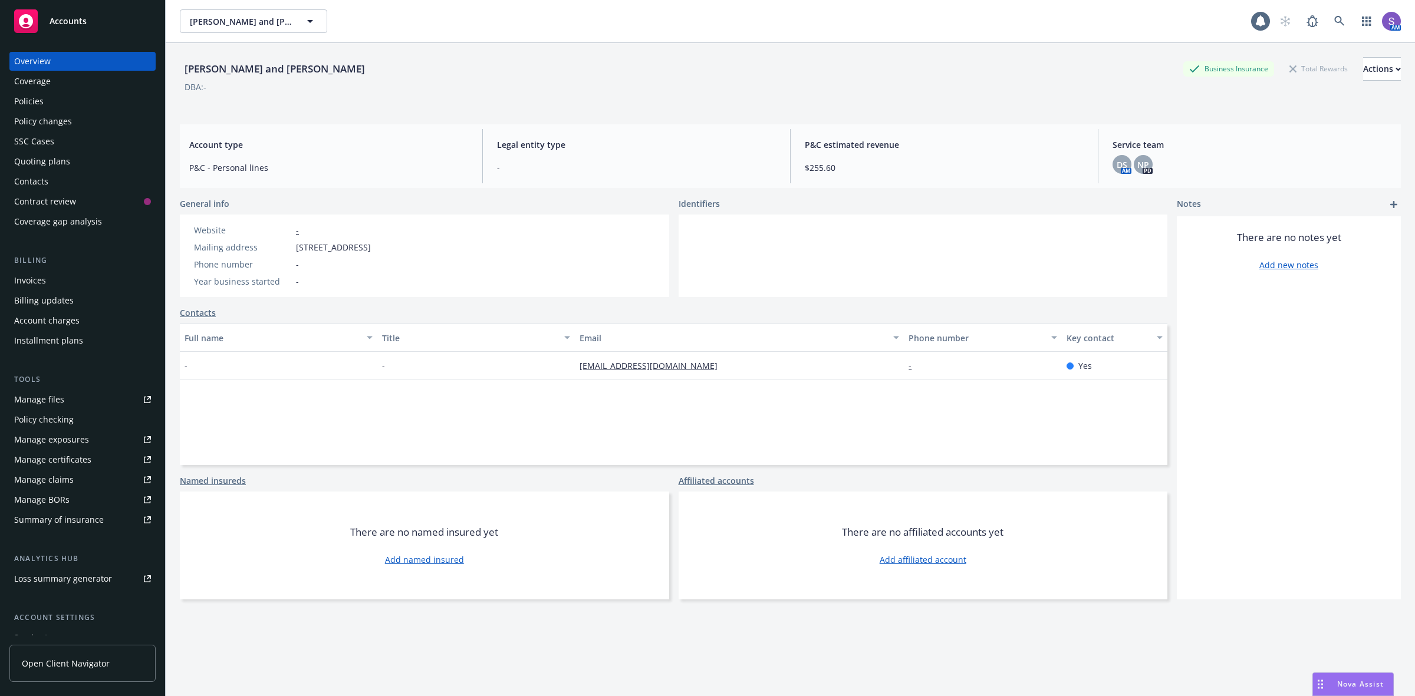
click at [34, 101] on div "Policies" at bounding box center [28, 101] width 29 height 19
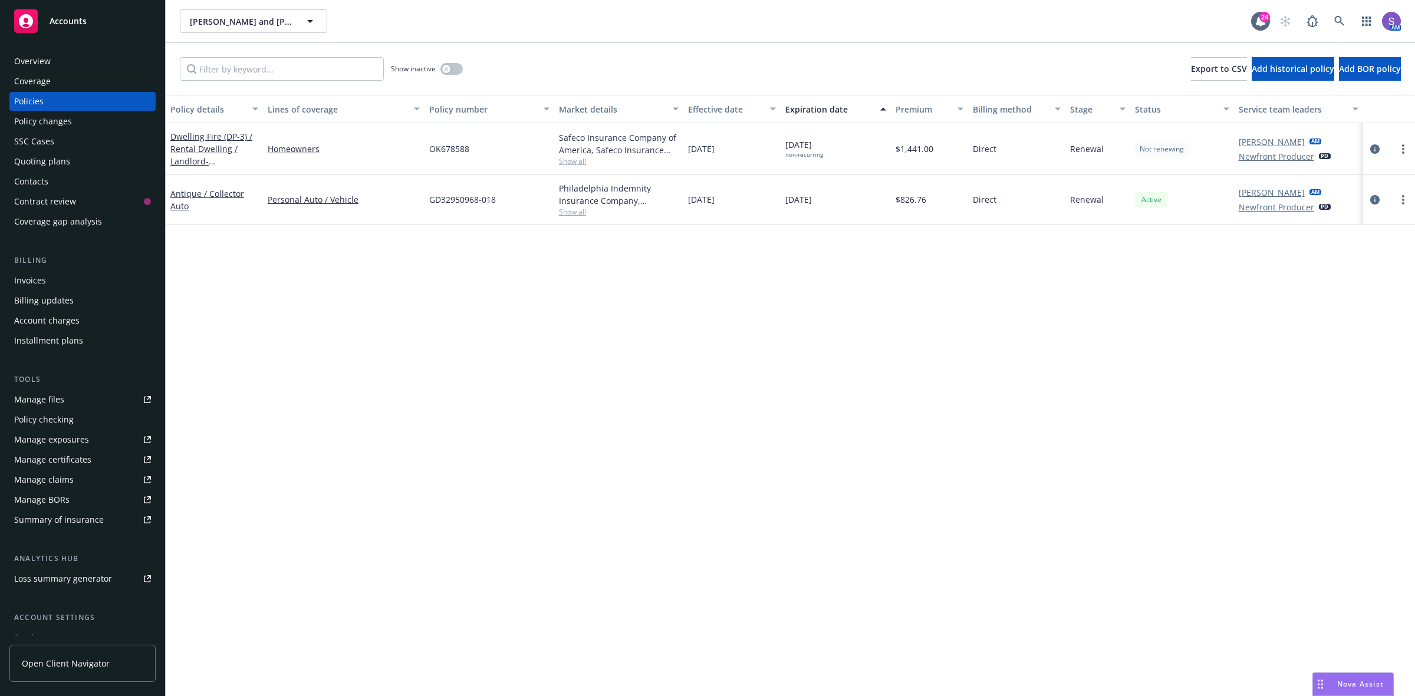
click at [451, 150] on span "OK678588" at bounding box center [449, 149] width 40 height 12
click at [242, 453] on div "Policy details Lines of coverage Policy number Market details Effective date Ex…" at bounding box center [790, 395] width 1249 height 601
click at [1338, 18] on icon at bounding box center [1339, 21] width 11 height 11
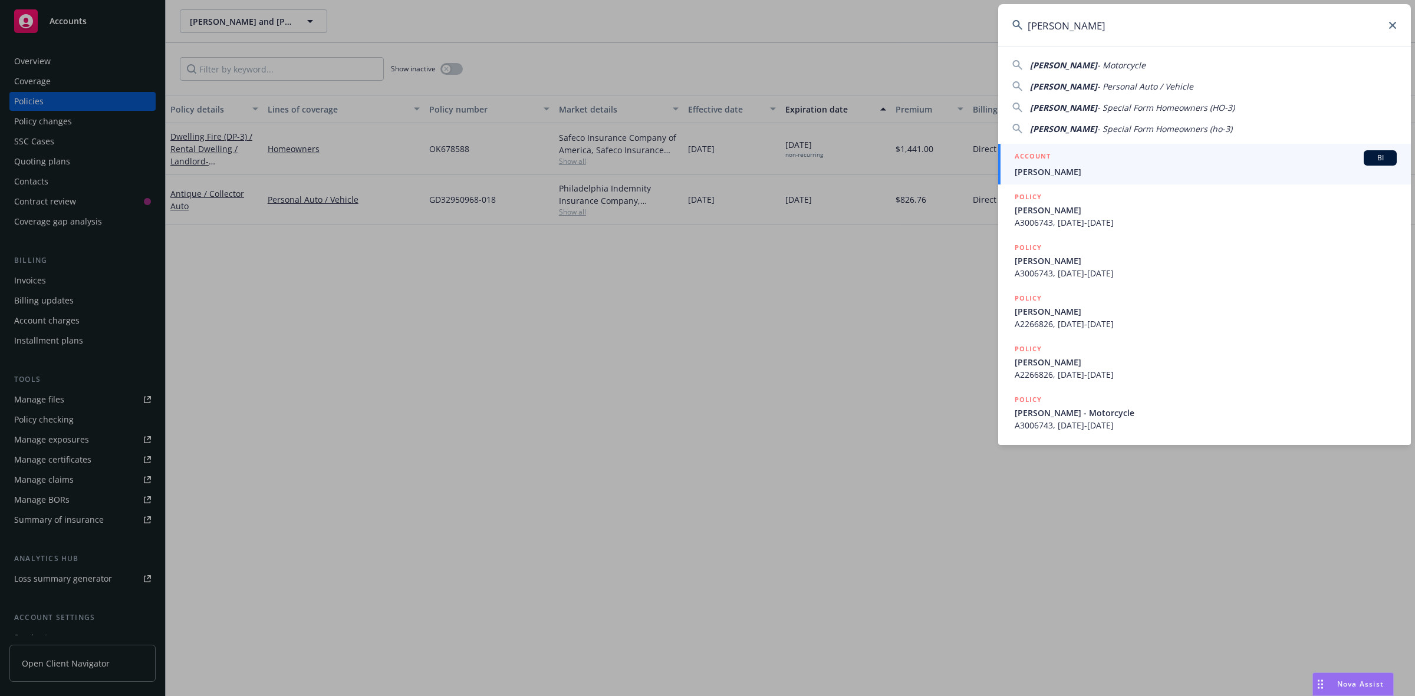
type input "[PERSON_NAME]"
click at [1038, 166] on span "[PERSON_NAME]" at bounding box center [1205, 172] width 382 height 12
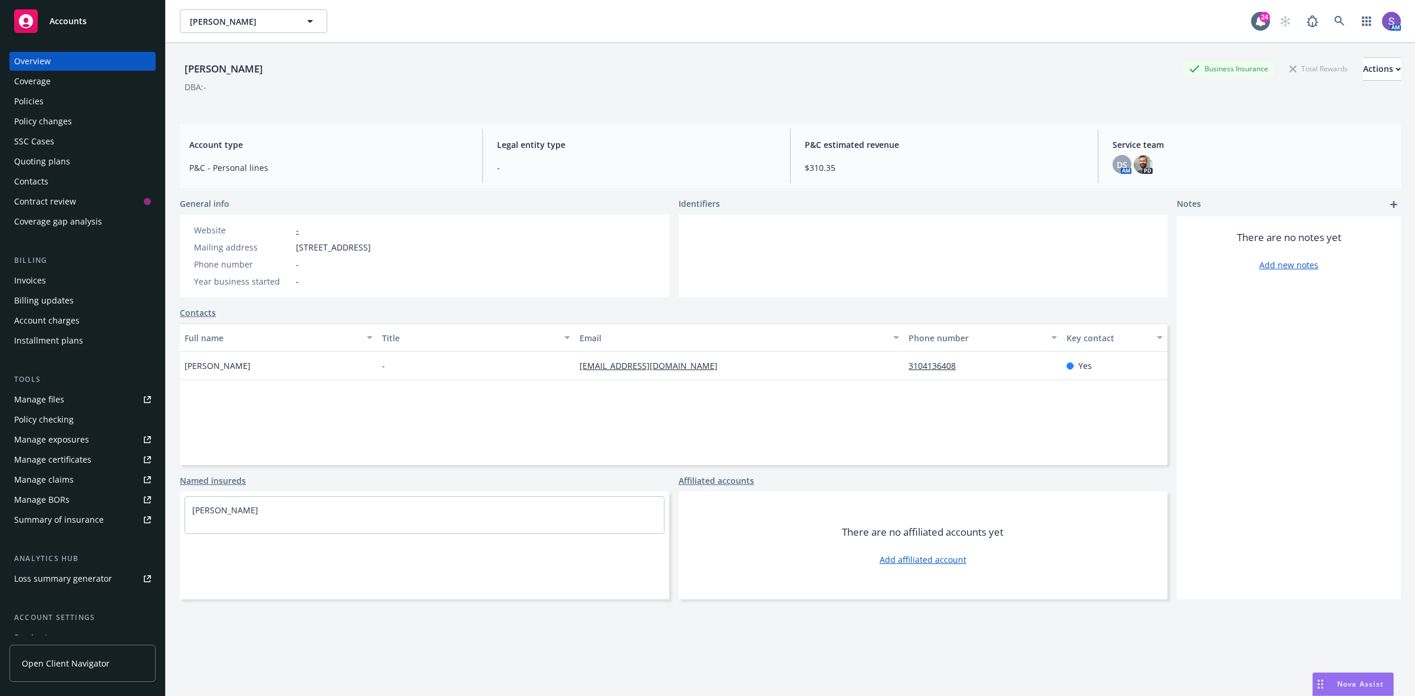
click at [42, 98] on div "Policies" at bounding box center [28, 101] width 29 height 19
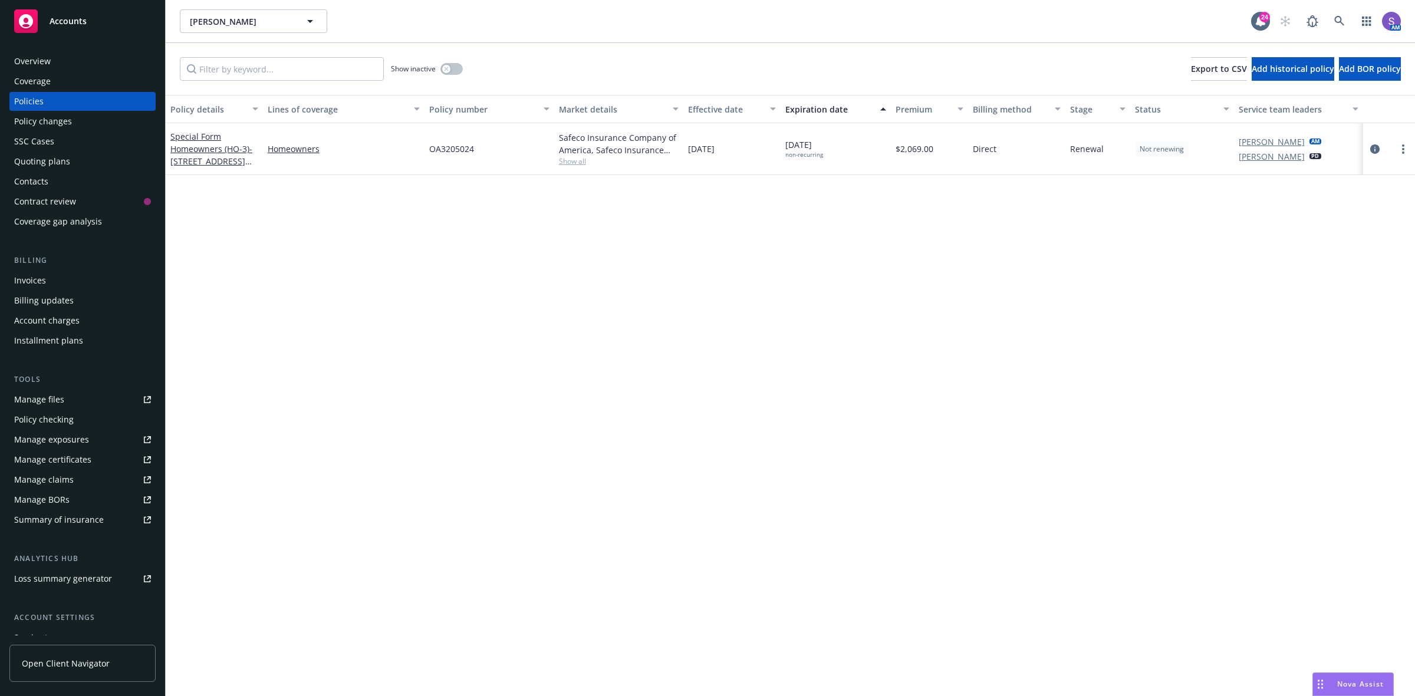
click at [450, 149] on span "OA3205024" at bounding box center [451, 149] width 45 height 12
click at [51, 64] on div "Overview" at bounding box center [82, 61] width 137 height 19
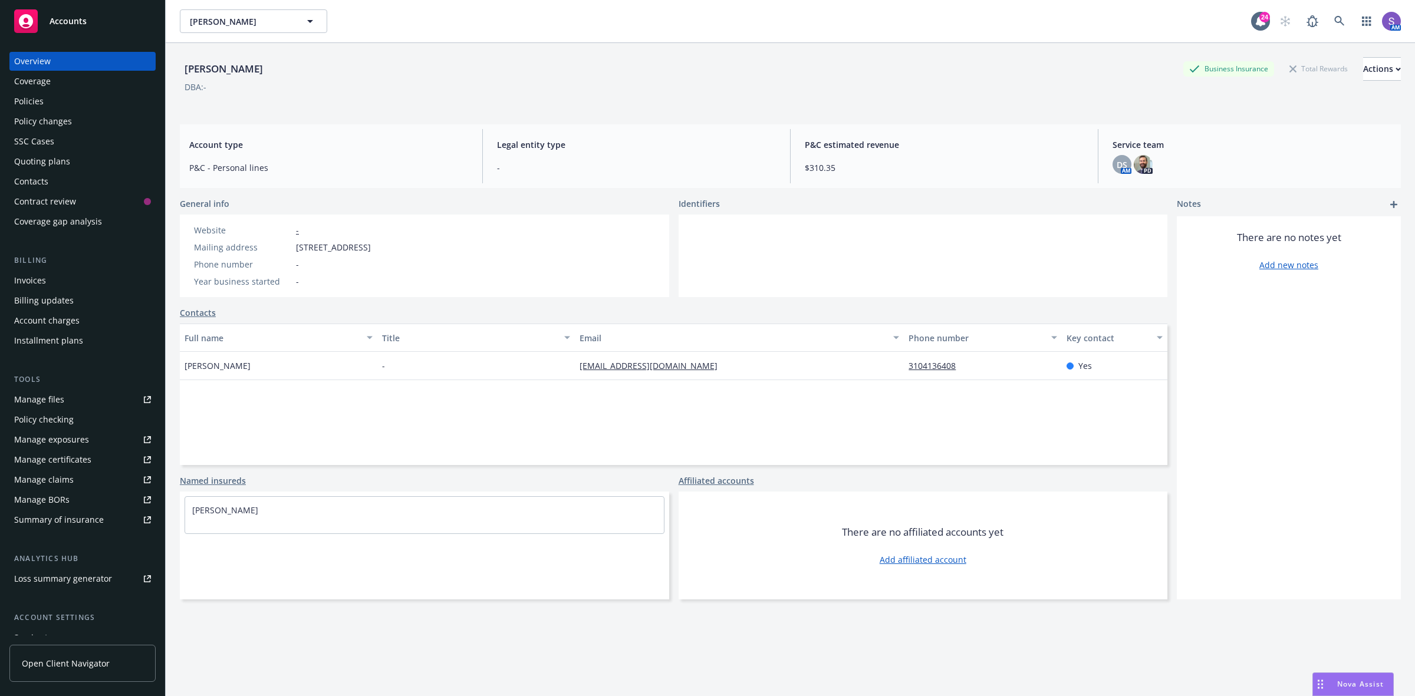
click at [371, 248] on span "[STREET_ADDRESS]" at bounding box center [333, 247] width 75 height 12
click at [44, 97] on div "Policies" at bounding box center [82, 101] width 137 height 19
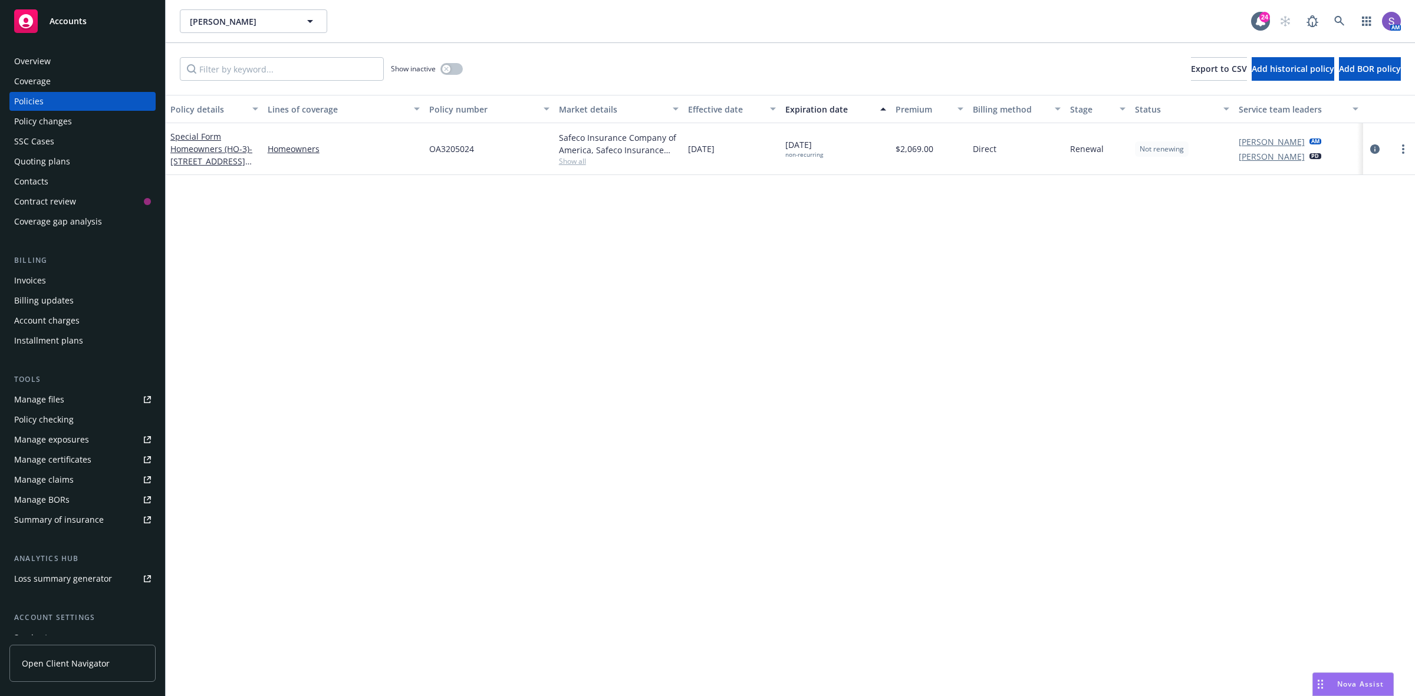
click at [457, 140] on div "OA3205024" at bounding box center [489, 149] width 130 height 52
click at [239, 254] on div "Policy details Lines of coverage Policy number Market details Effective date Ex…" at bounding box center [790, 395] width 1249 height 601
click at [1338, 18] on icon at bounding box center [1339, 21] width 11 height 11
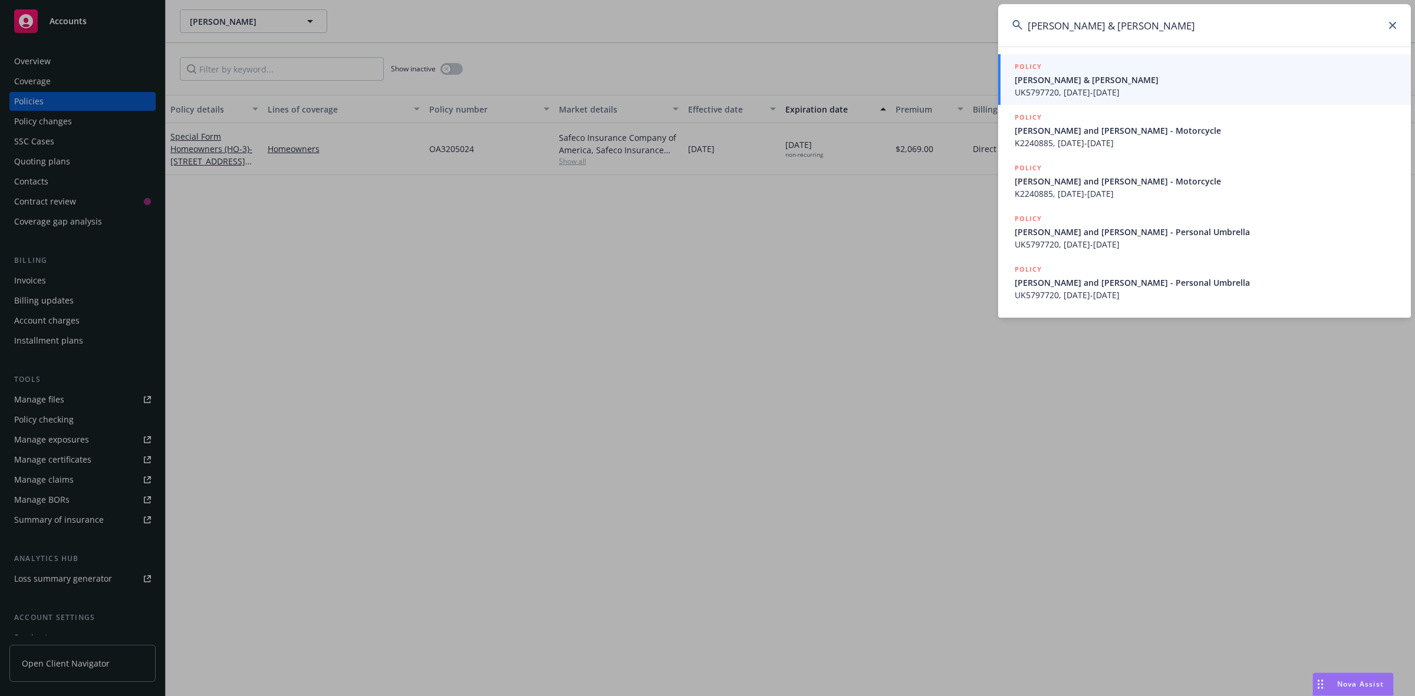
type input "[PERSON_NAME] & [PERSON_NAME]"
click at [1089, 84] on span "[PERSON_NAME] & [PERSON_NAME]" at bounding box center [1205, 80] width 382 height 12
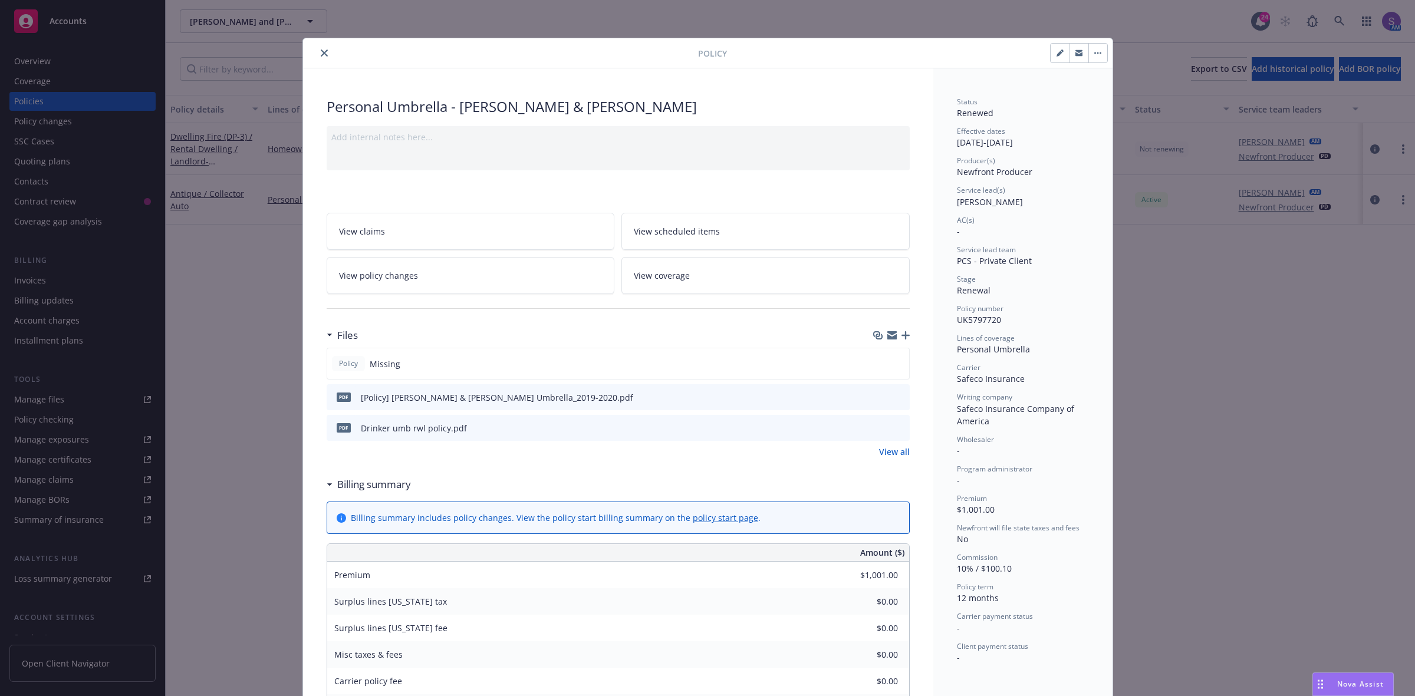
click at [325, 50] on button "close" at bounding box center [324, 53] width 14 height 14
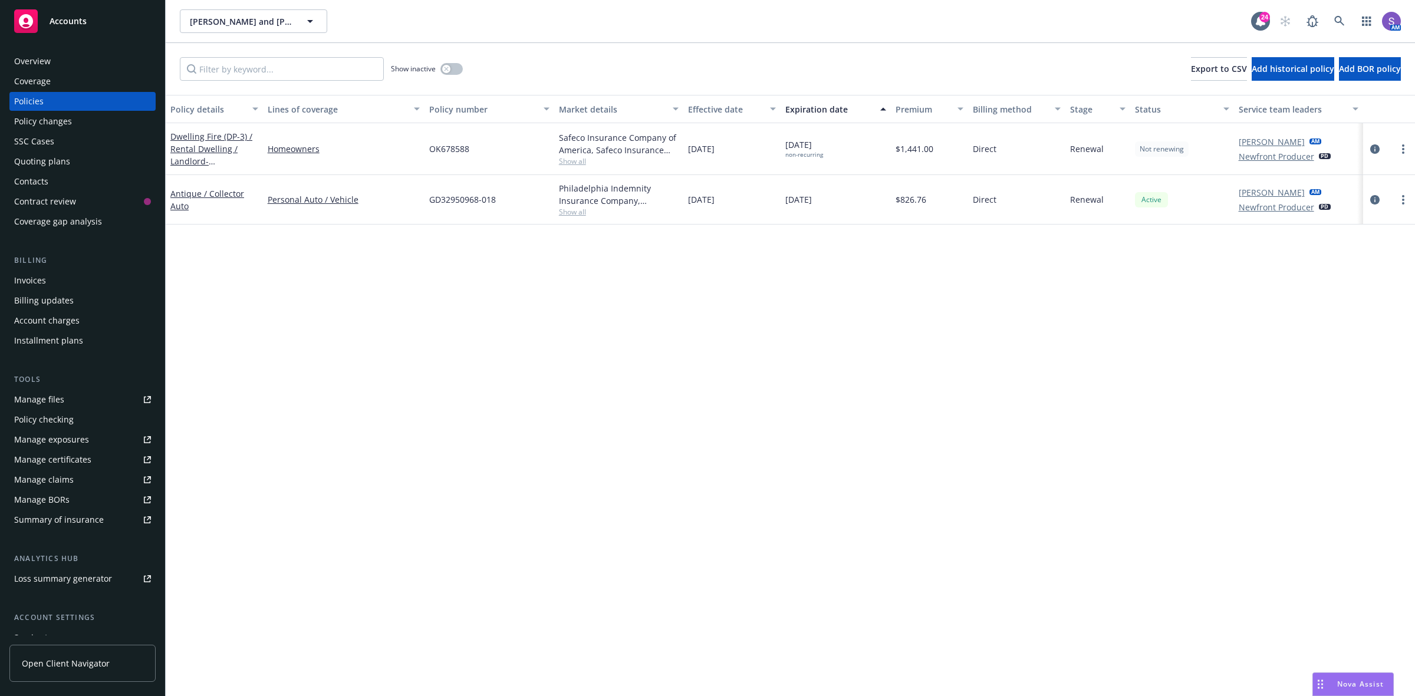
click at [48, 61] on div "Overview" at bounding box center [32, 61] width 37 height 19
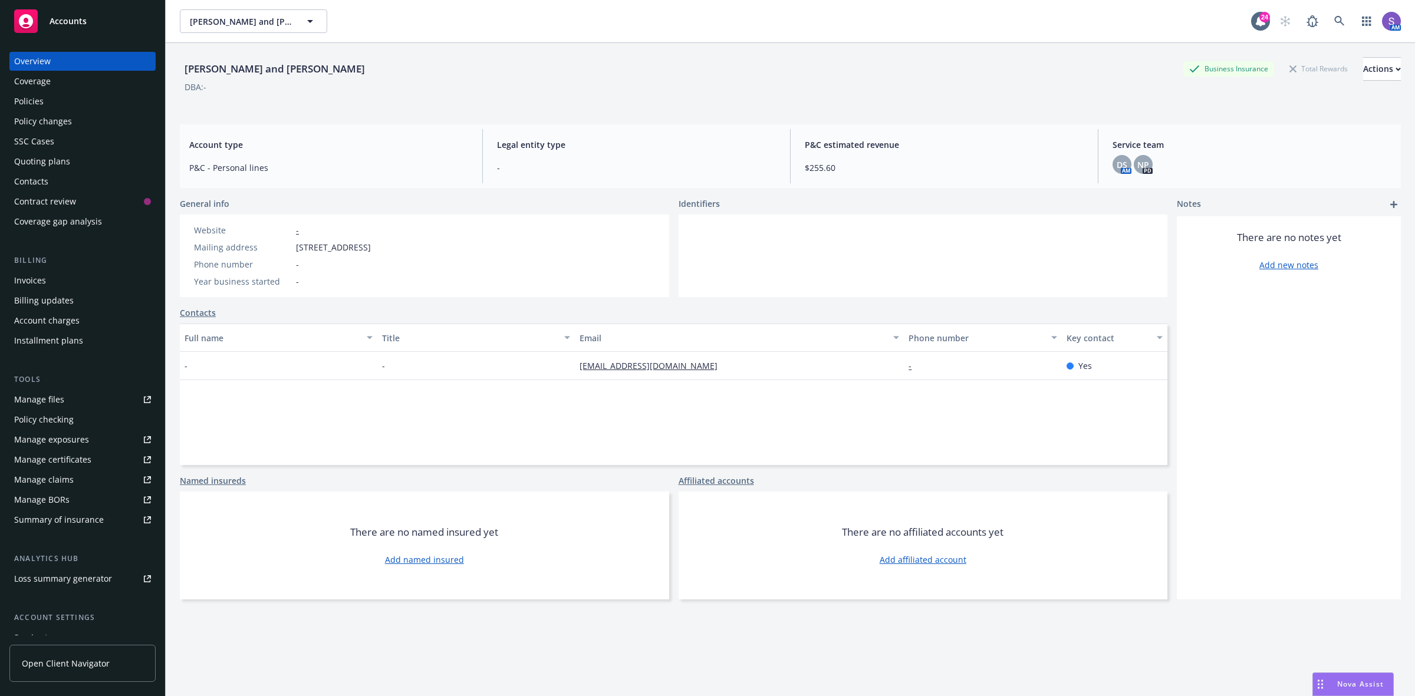
drag, startPoint x: 423, startPoint y: 248, endPoint x: 296, endPoint y: 250, distance: 126.1
click at [296, 250] on div "Website - Mailing address [STREET_ADDRESS] Phone number - Year business started…" at bounding box center [282, 256] width 205 height 83
